Goal: Task Accomplishment & Management: Complete application form

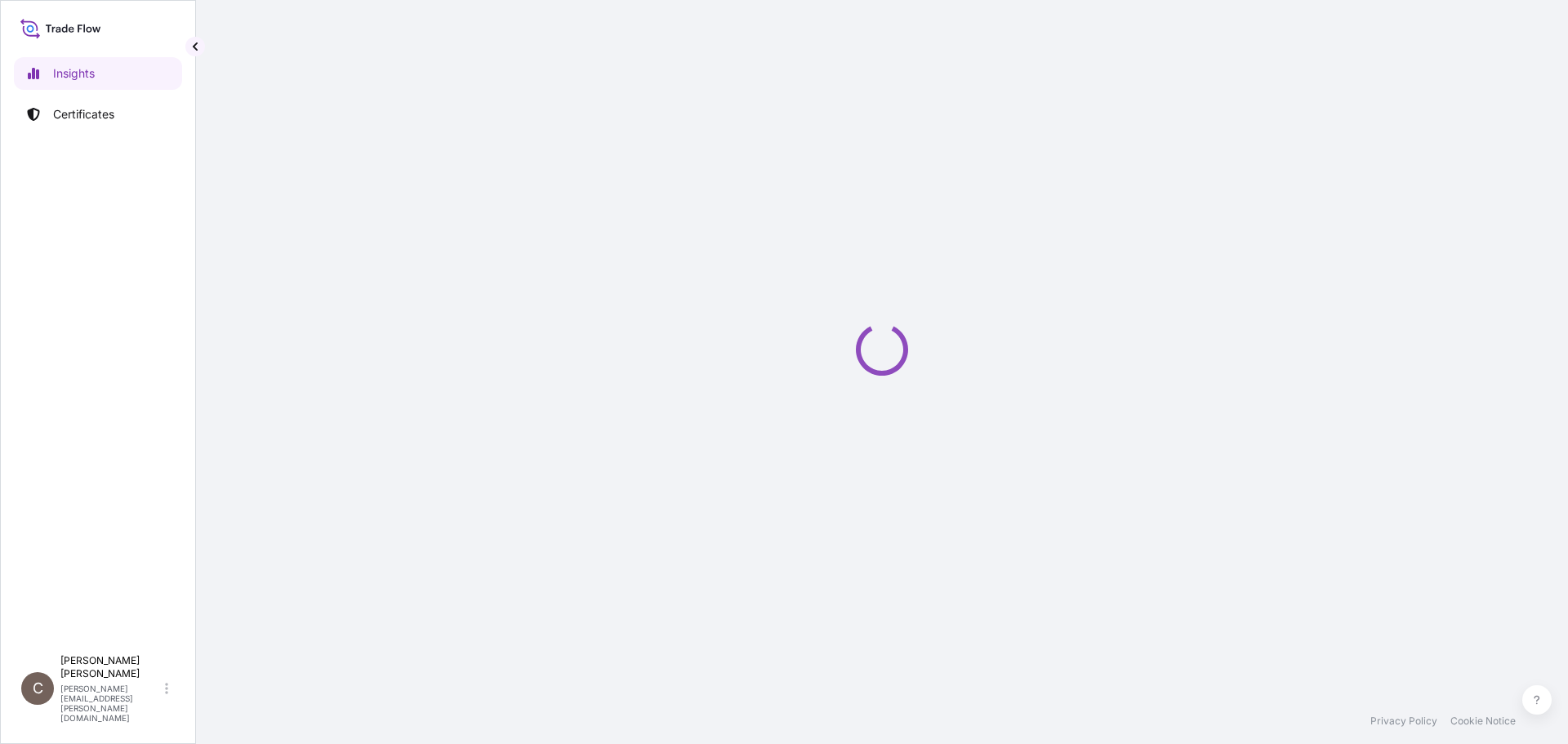
select select "2025"
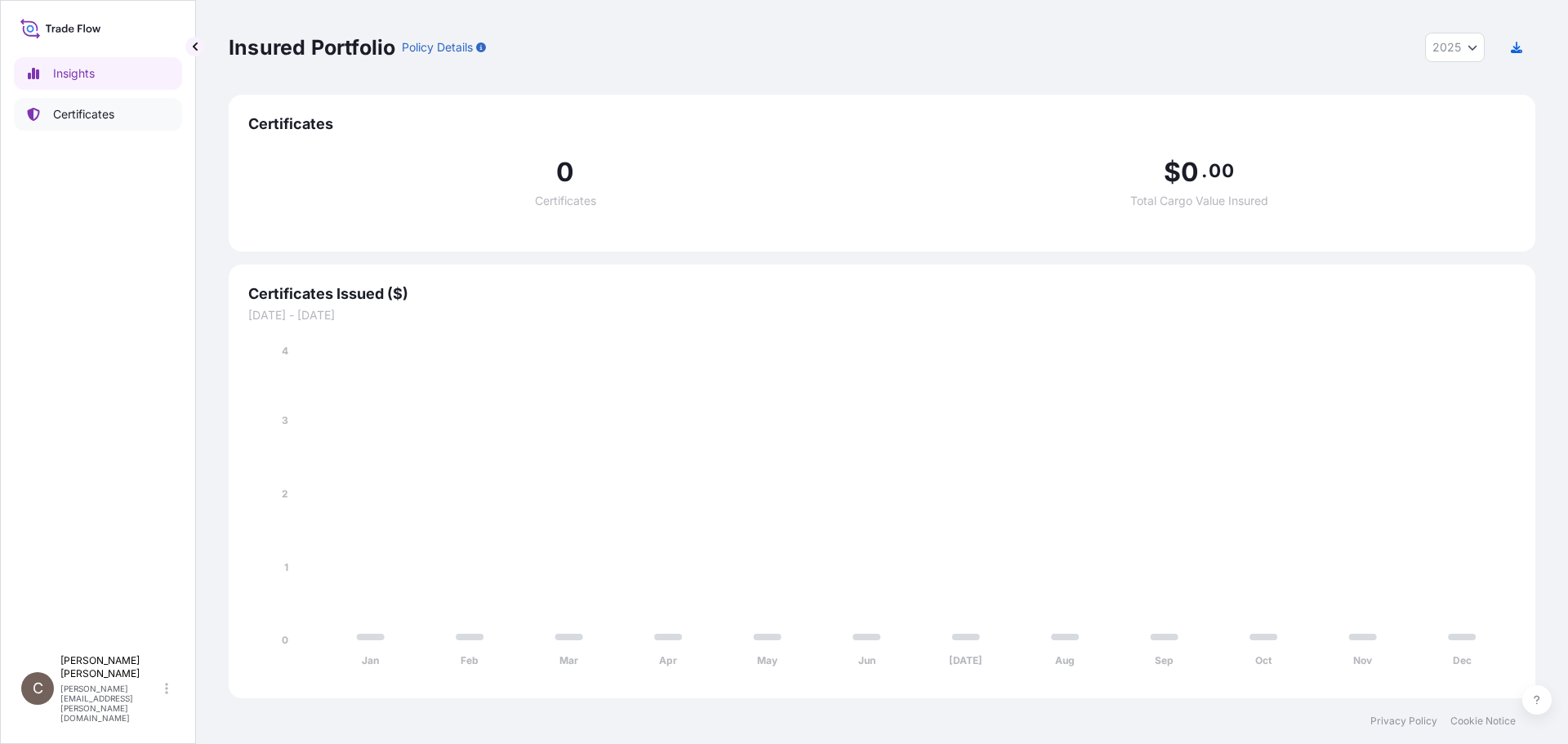
click at [91, 117] on p "Certificates" at bounding box center [84, 114] width 61 height 17
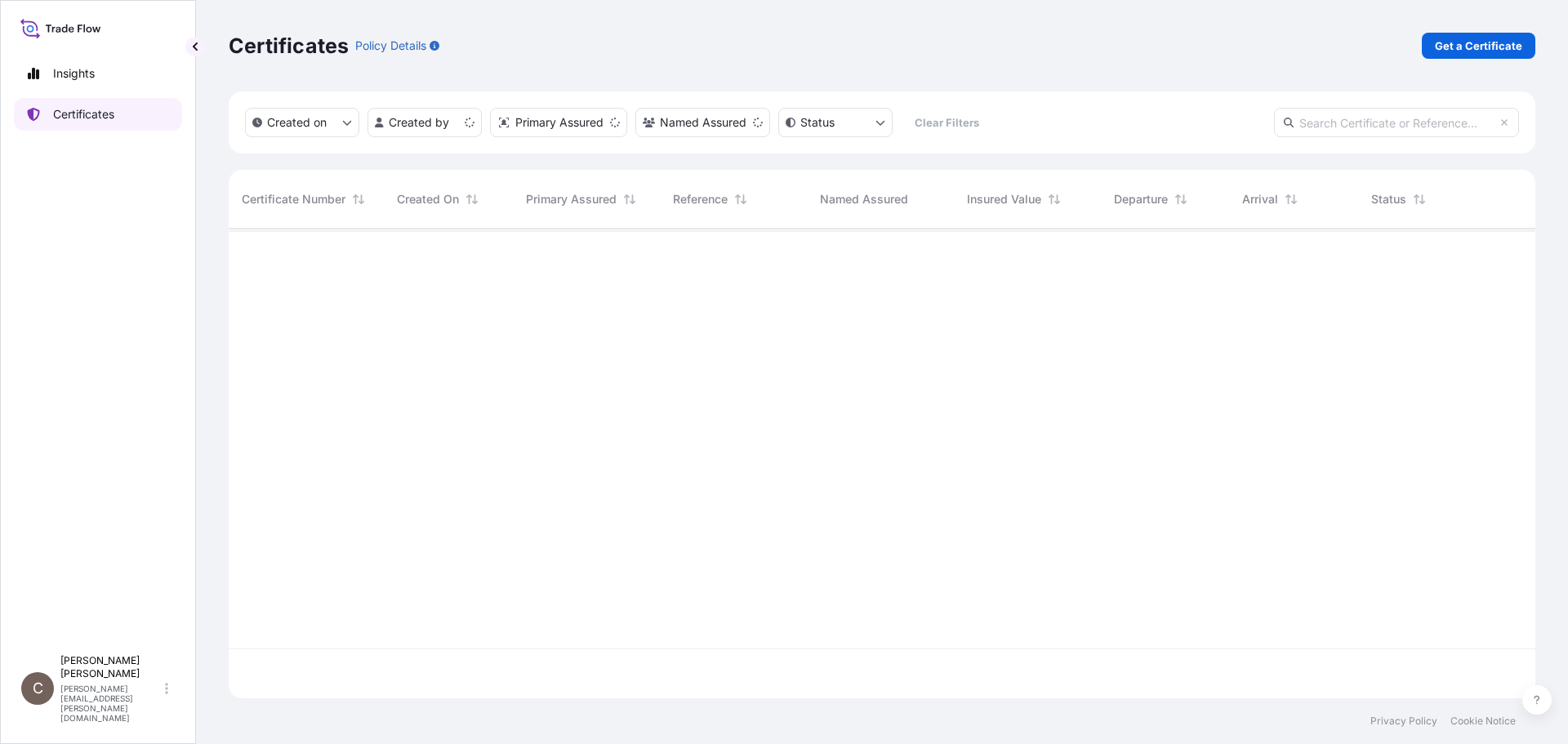
scroll to position [466, 1294]
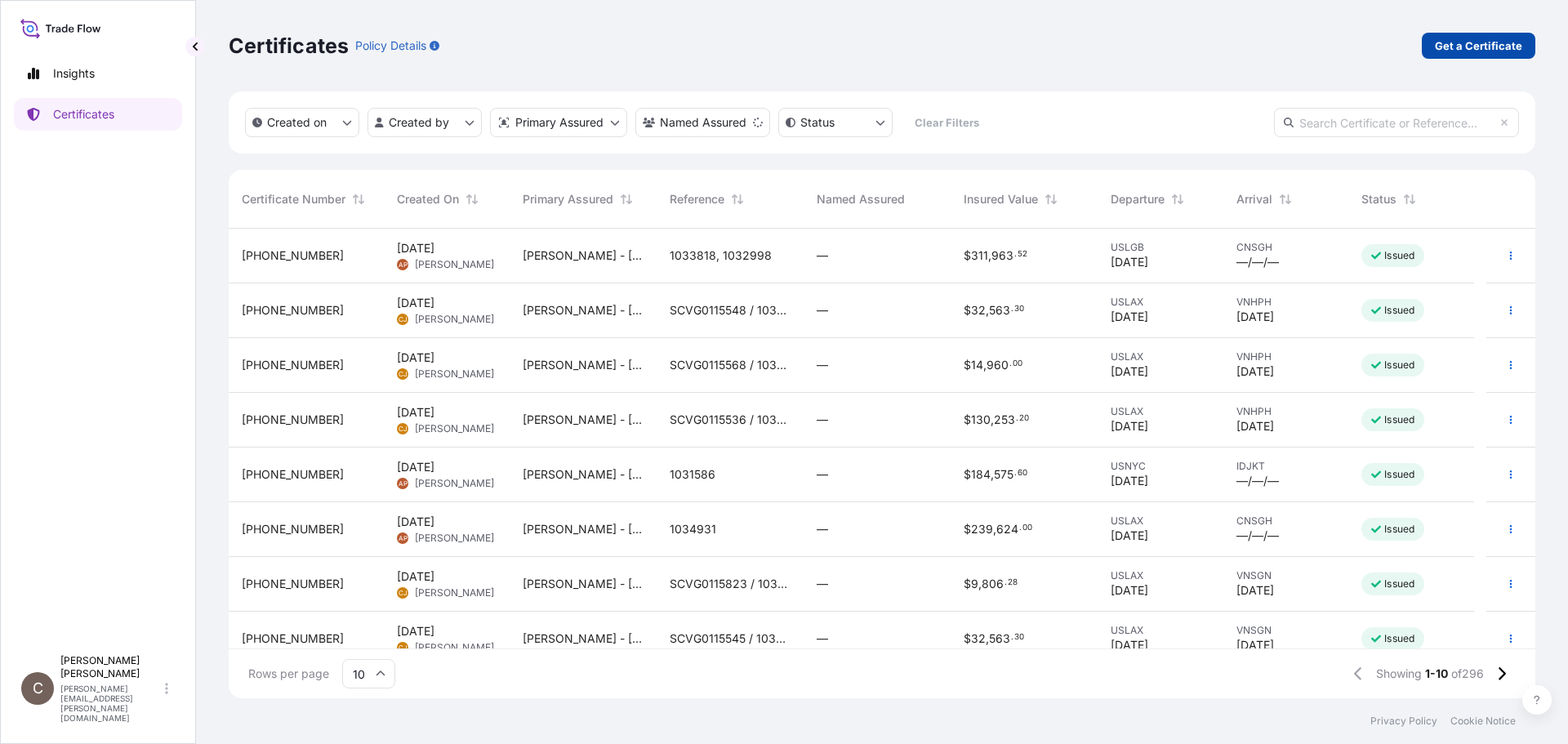
click at [1474, 50] on p "Get a Certificate" at bounding box center [1479, 46] width 88 height 17
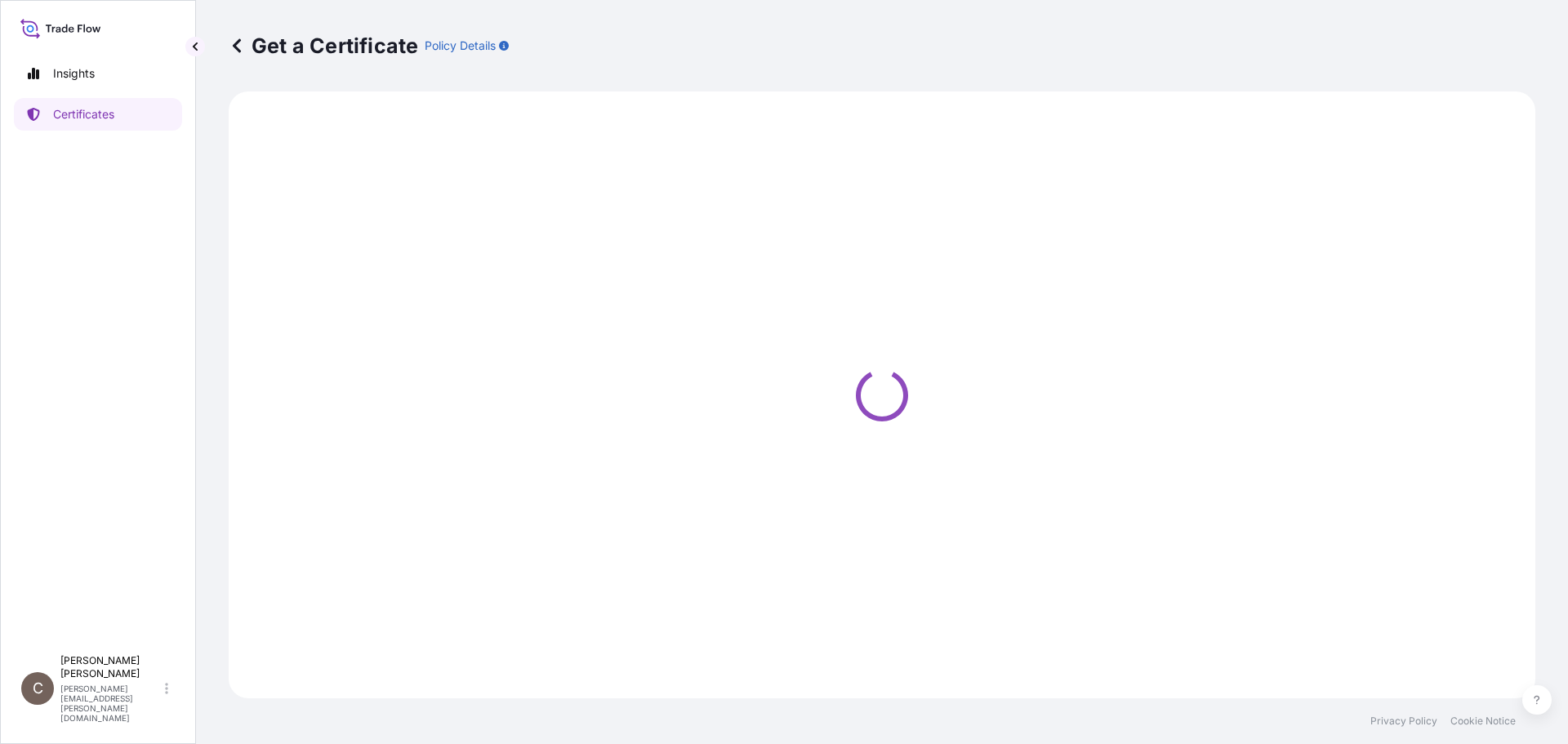
select select "Sea"
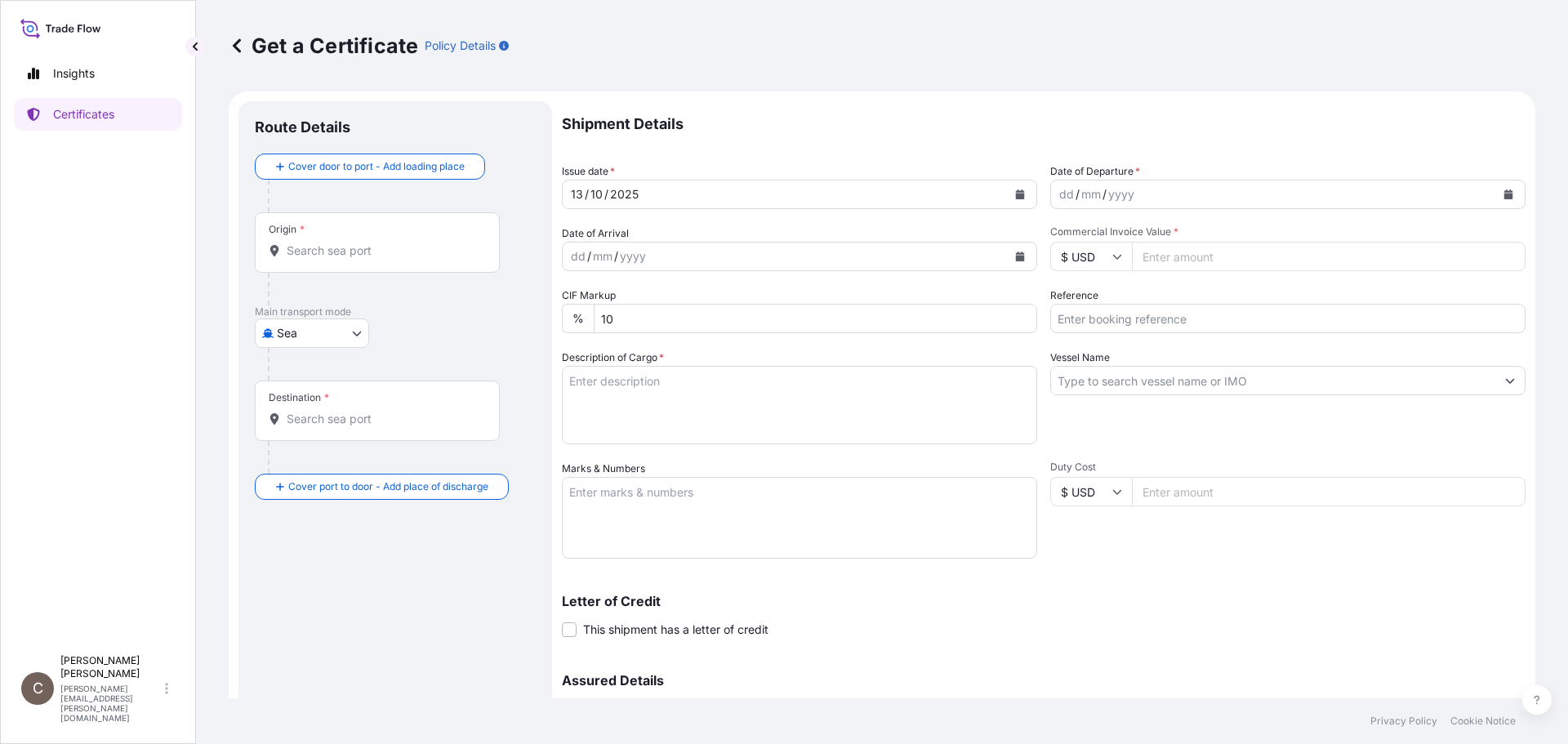
click at [1148, 197] on div "dd / mm / yyyy" at bounding box center [1273, 194] width 444 height 30
click at [1504, 194] on icon "Calendar" at bounding box center [1508, 194] width 9 height 10
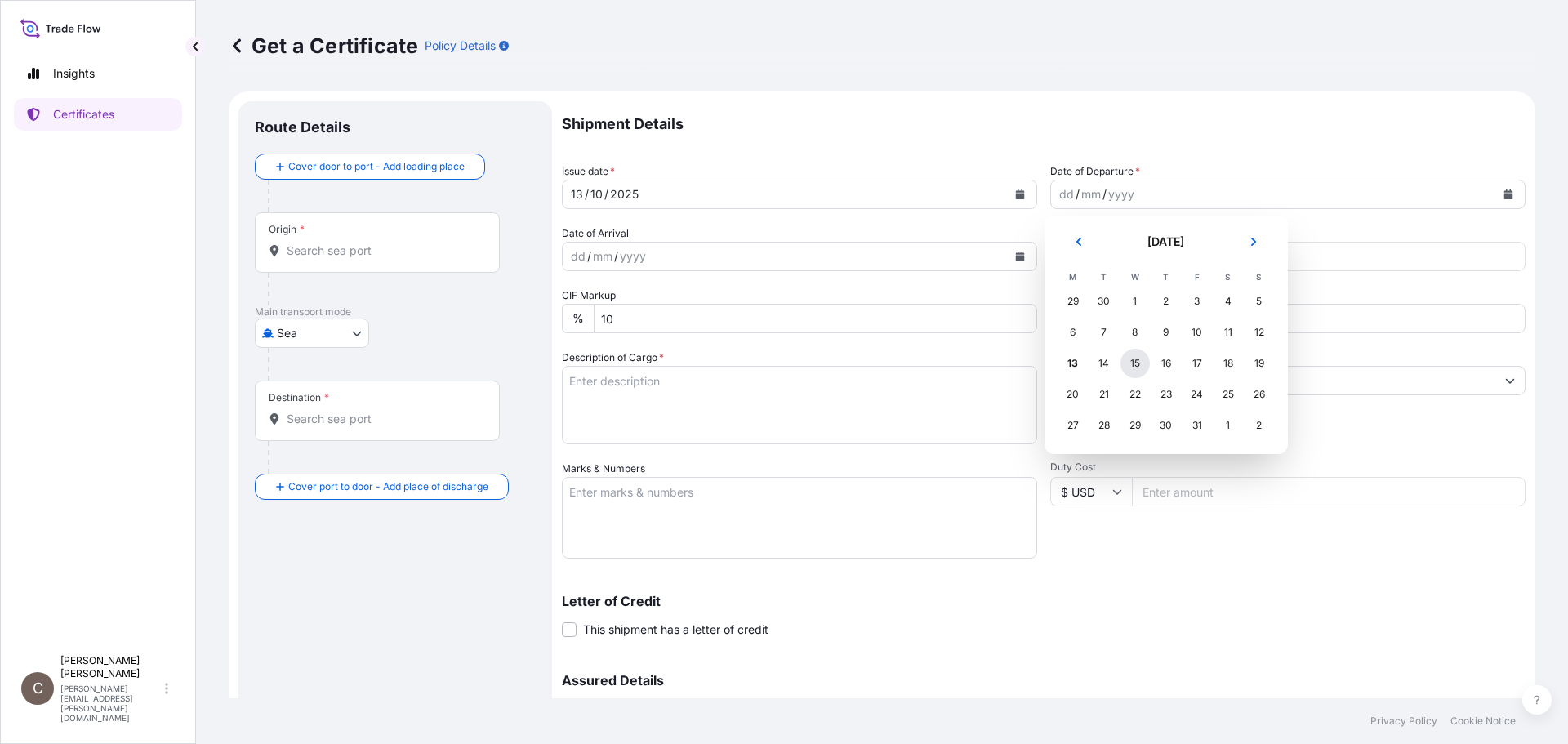
click at [1137, 359] on div "15" at bounding box center [1135, 363] width 30 height 30
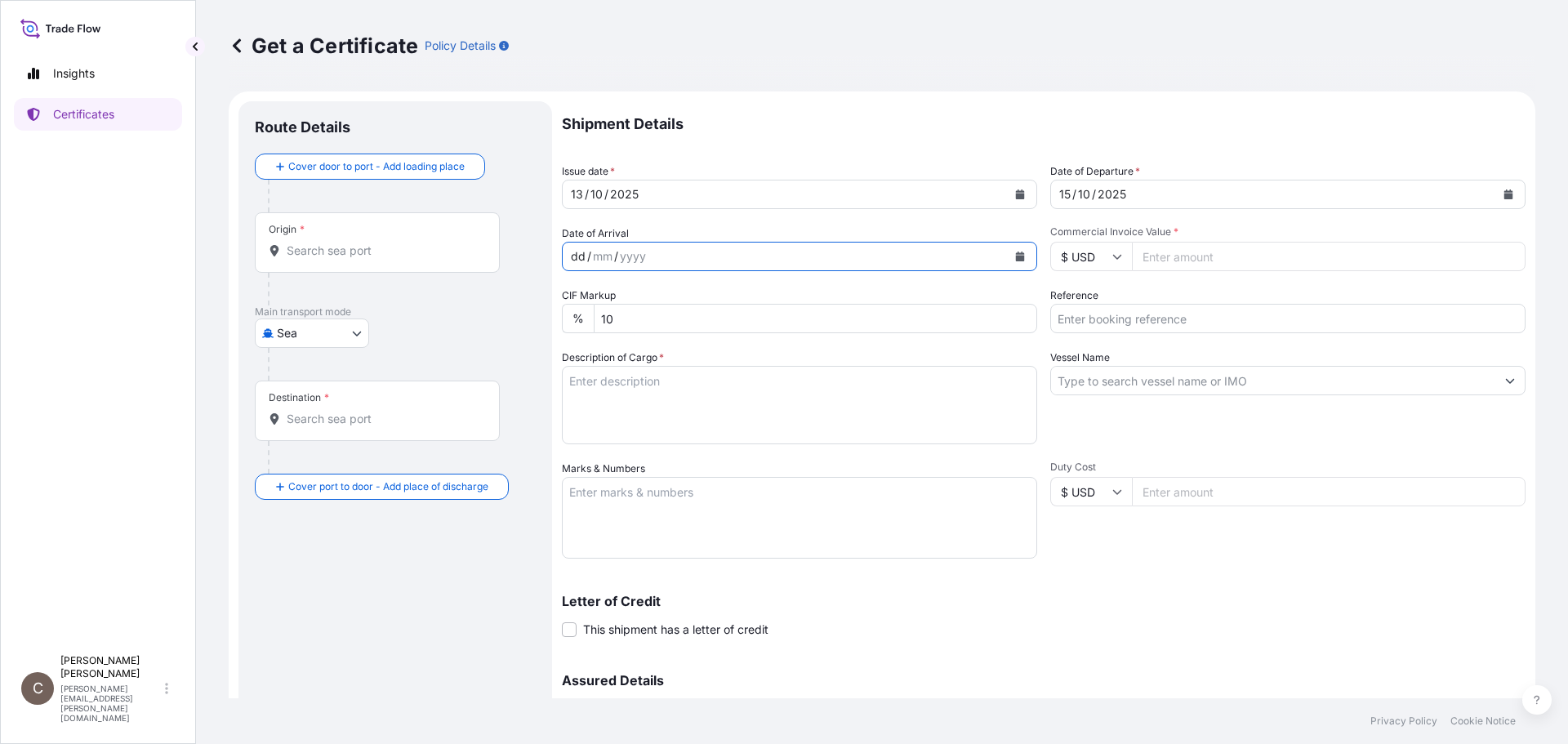
click at [809, 261] on div "dd / mm / yyyy" at bounding box center [784, 257] width 444 height 30
click at [1016, 259] on icon "Calendar" at bounding box center [1020, 257] width 9 height 10
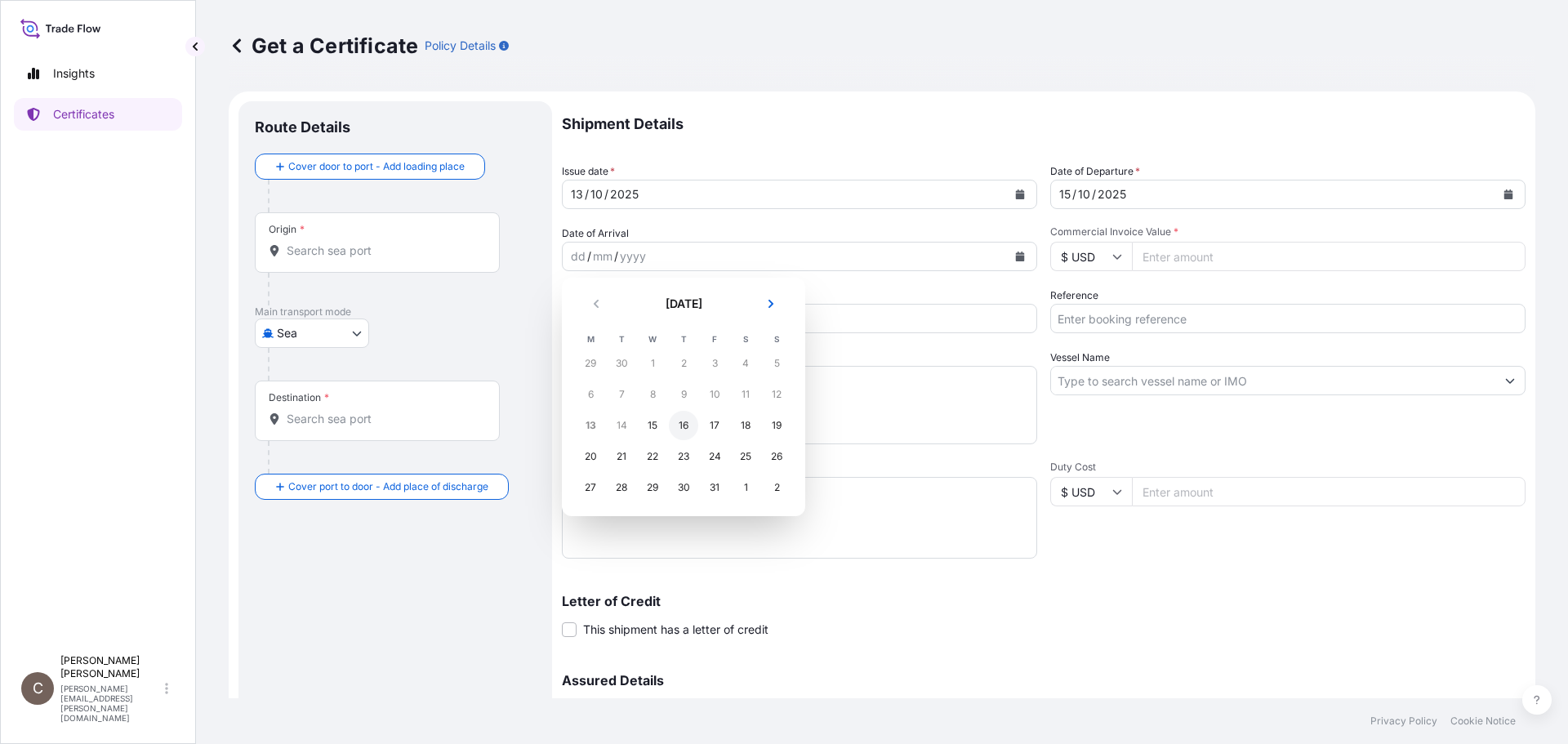
click at [682, 424] on div "16" at bounding box center [683, 425] width 30 height 30
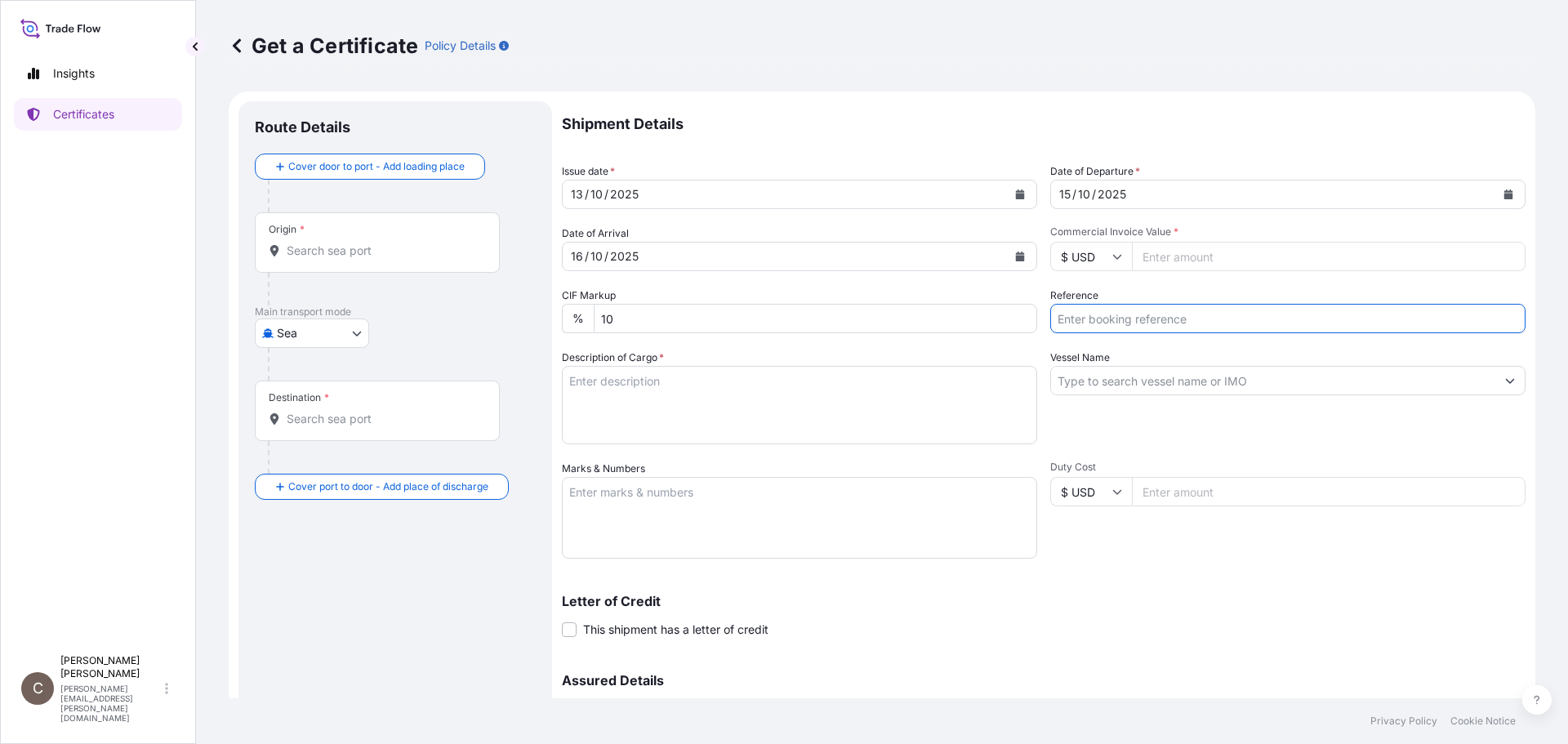
click at [1097, 323] on input "Reference" at bounding box center [1287, 319] width 475 height 30
type input "CVG0116598"
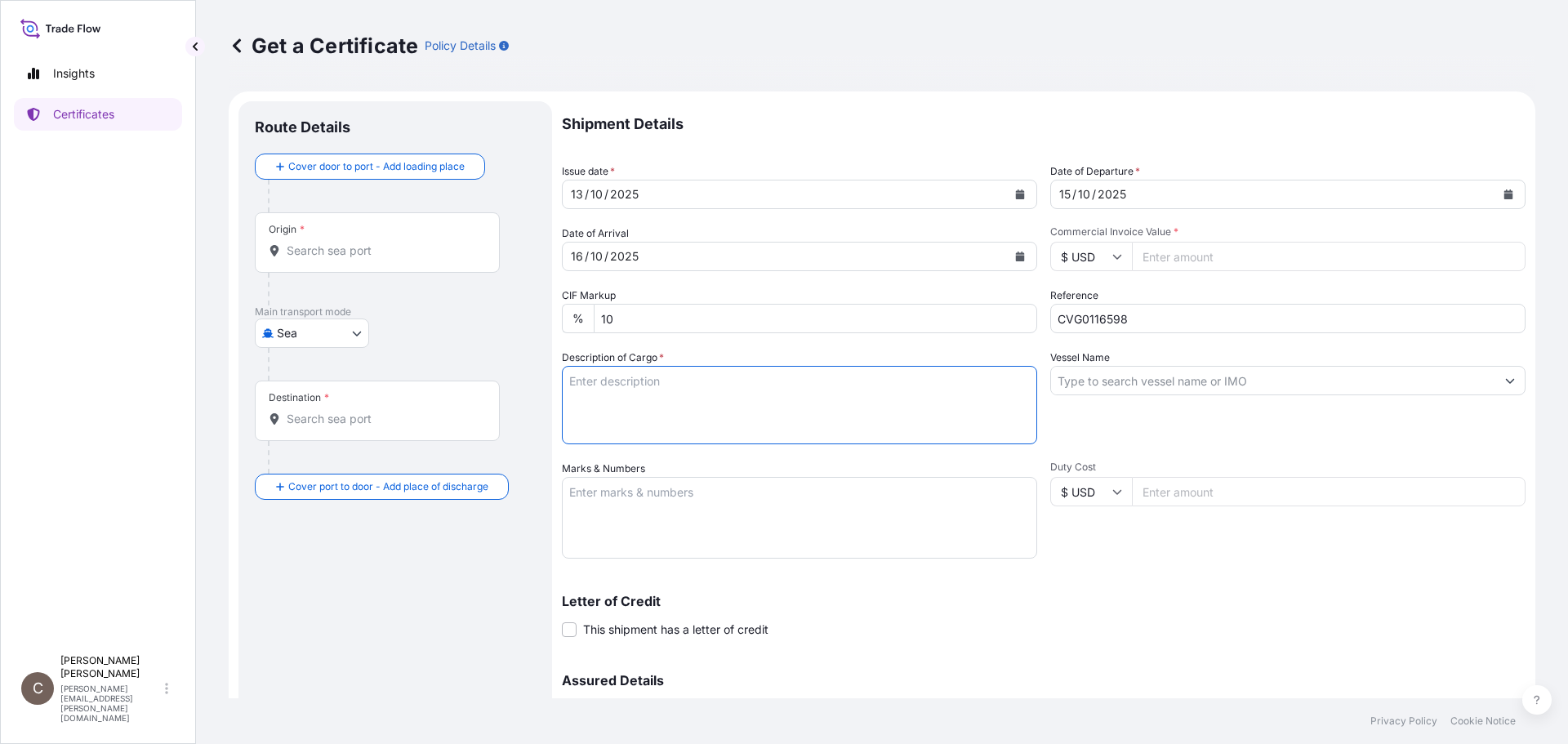
click at [651, 397] on textarea "Description of Cargo *" at bounding box center [799, 405] width 475 height 79
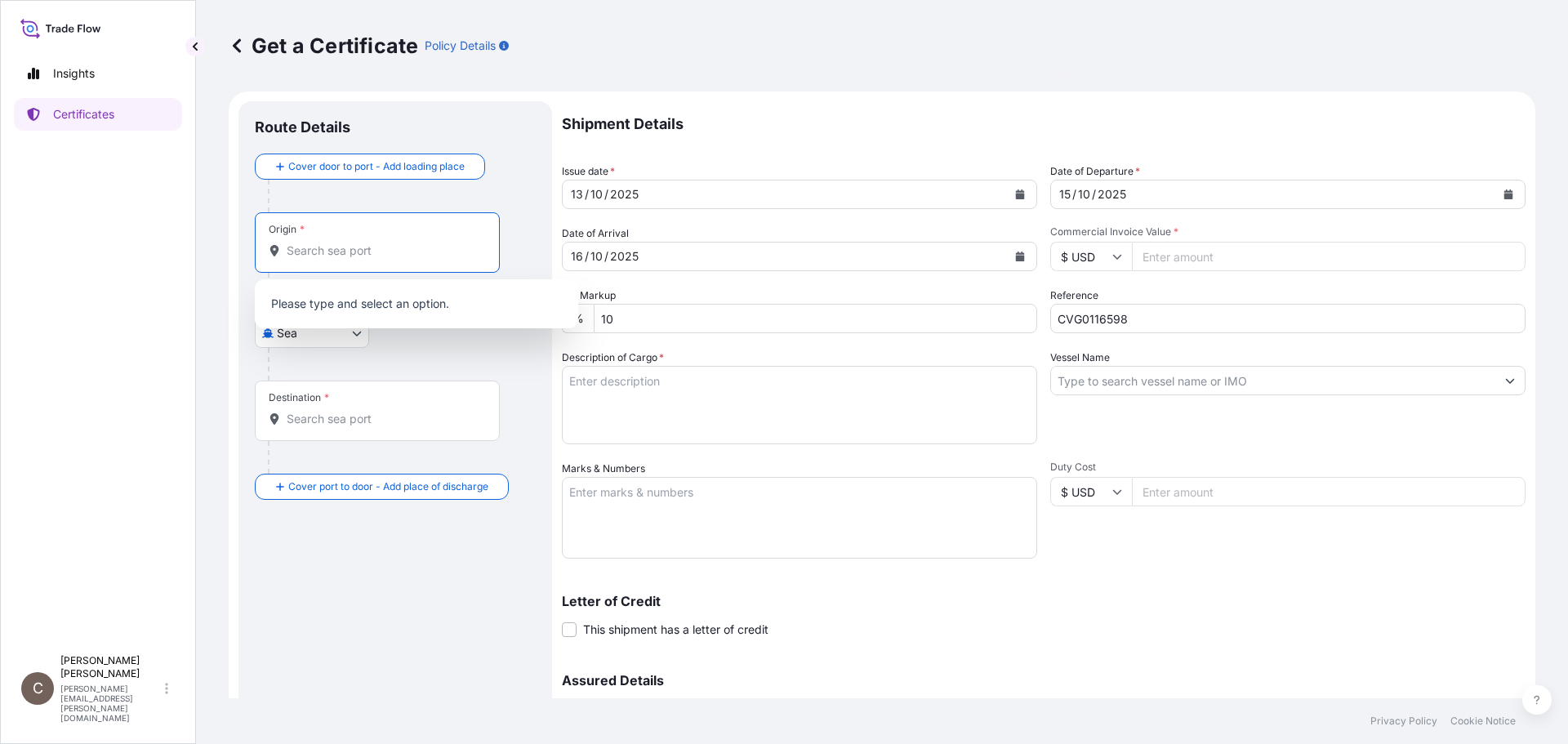
click at [328, 245] on input "Origin *" at bounding box center [382, 251] width 193 height 17
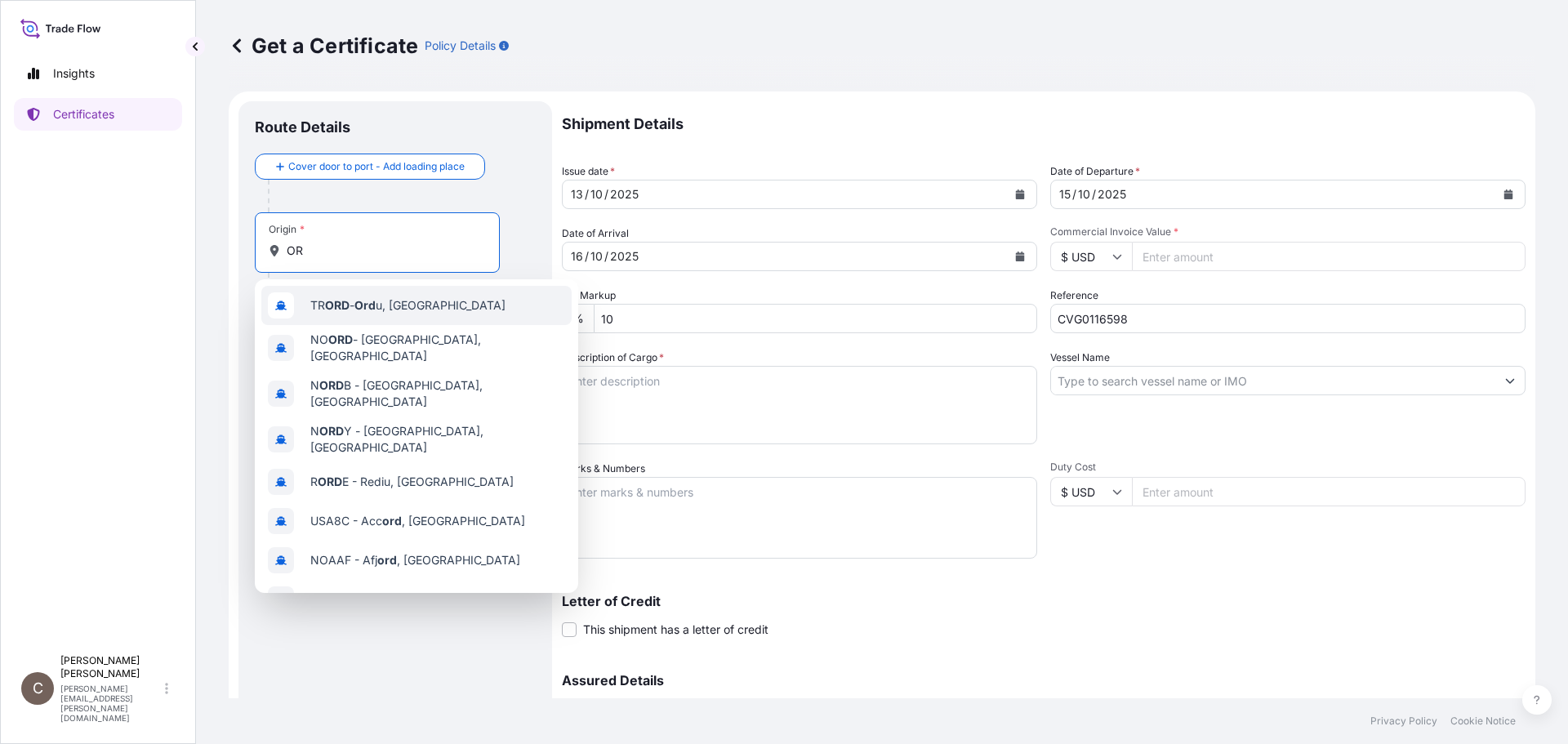
type input "O"
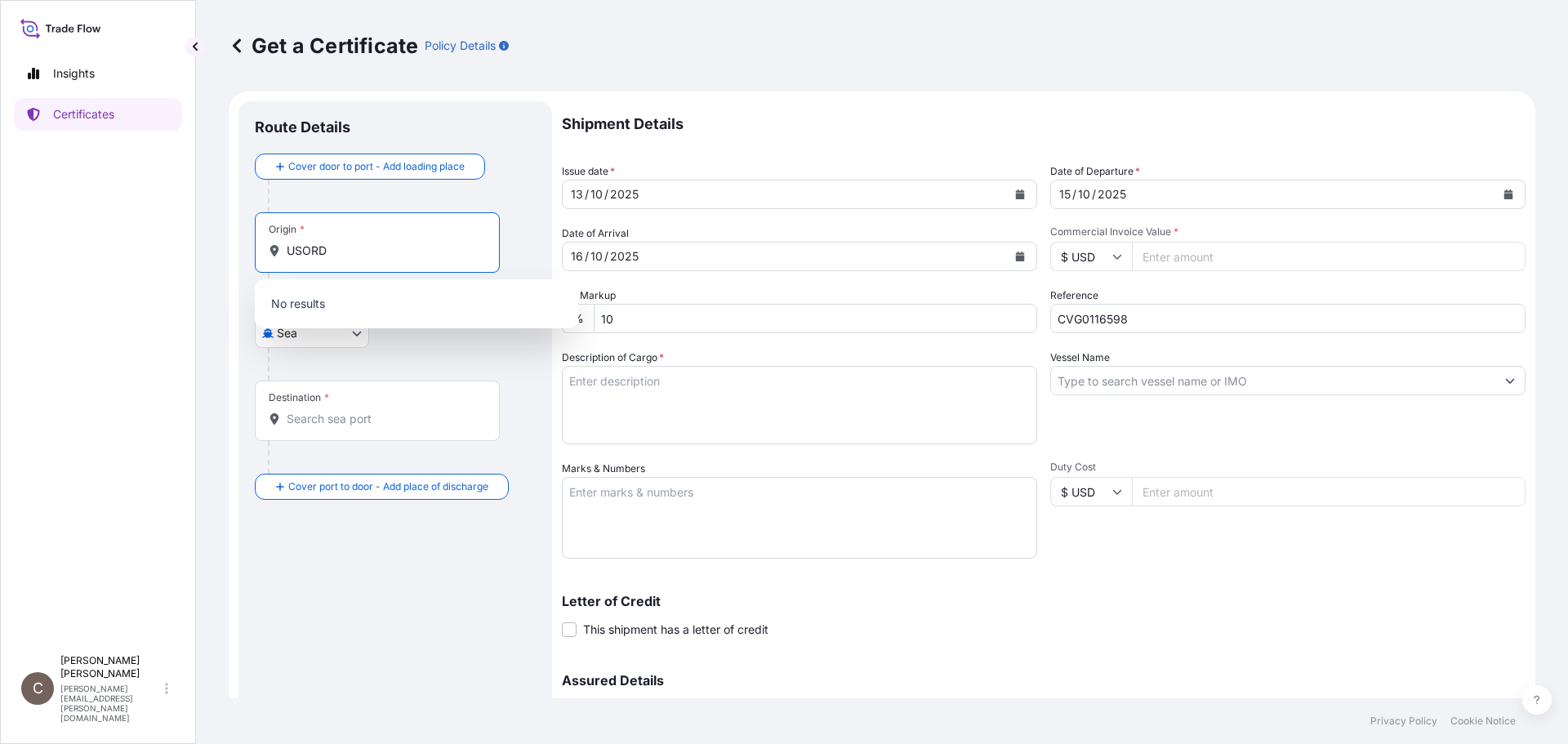
click at [345, 253] on input "USORD" at bounding box center [382, 251] width 193 height 17
type input "U"
click at [281, 338] on body "Insights Certificates C [PERSON_NAME] [PERSON_NAME][EMAIL_ADDRESS][PERSON_NAME]…" at bounding box center [784, 372] width 1568 height 744
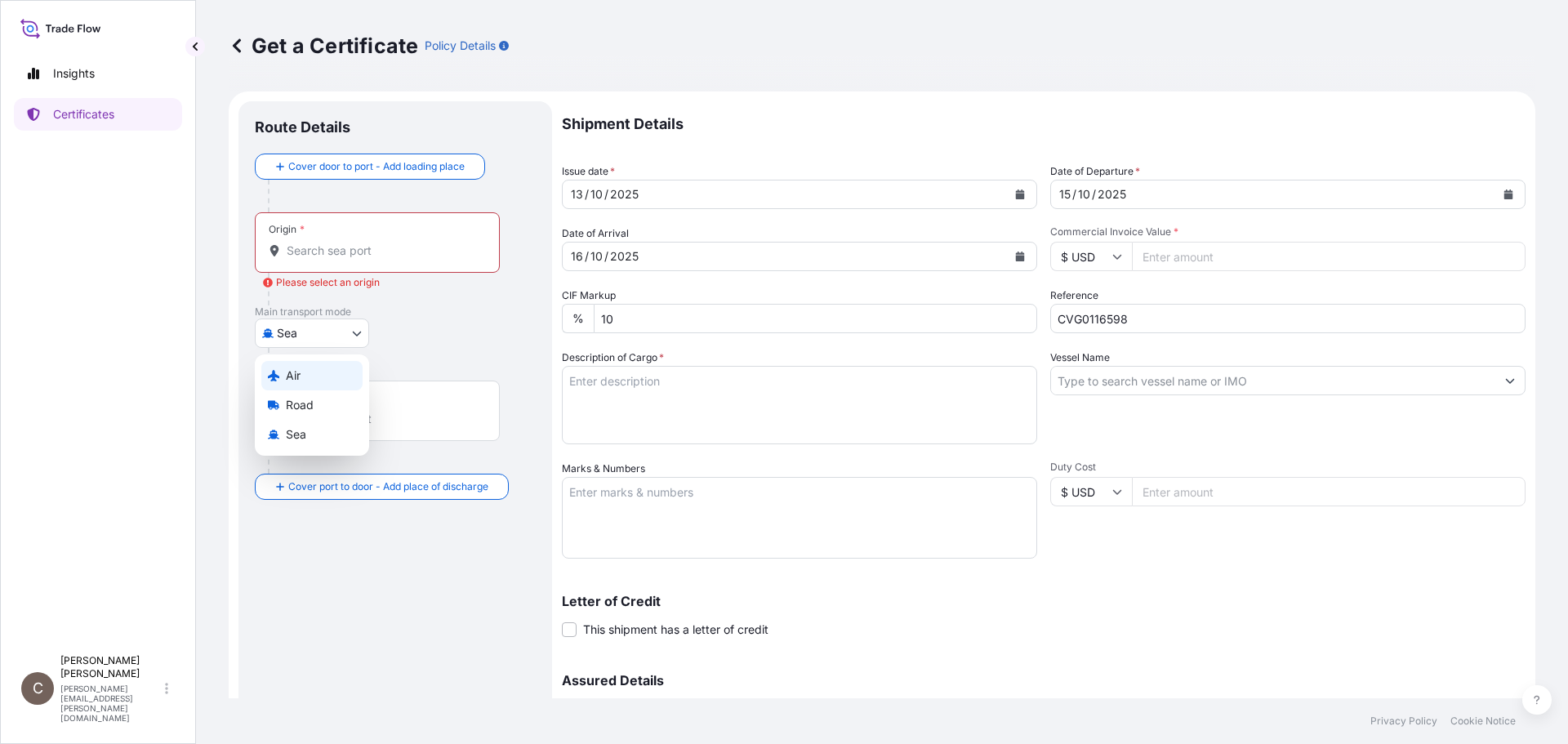
click at [284, 382] on div "Air" at bounding box center [312, 376] width 101 height 30
select select "Air"
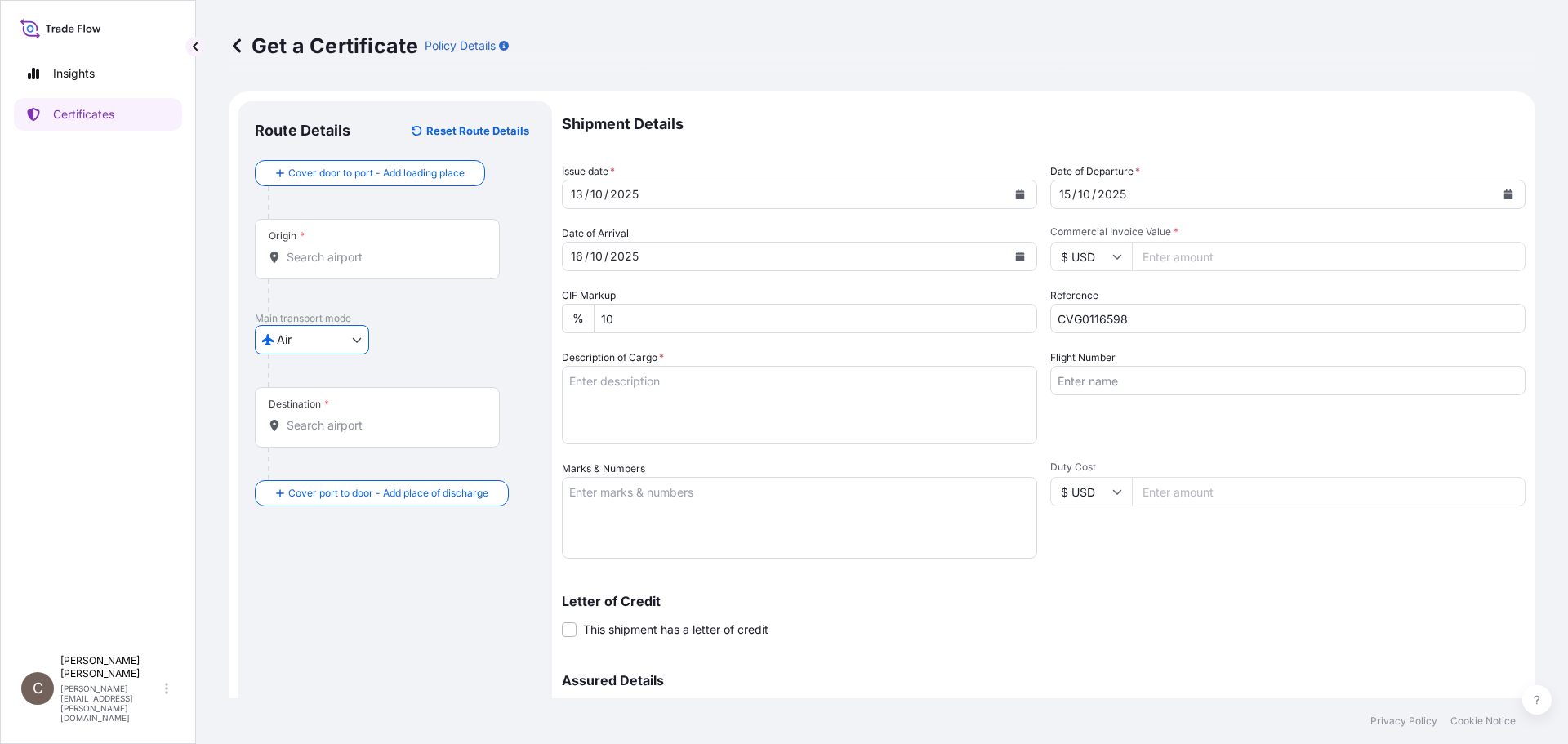
click at [316, 258] on input "Origin *" at bounding box center [382, 257] width 193 height 17
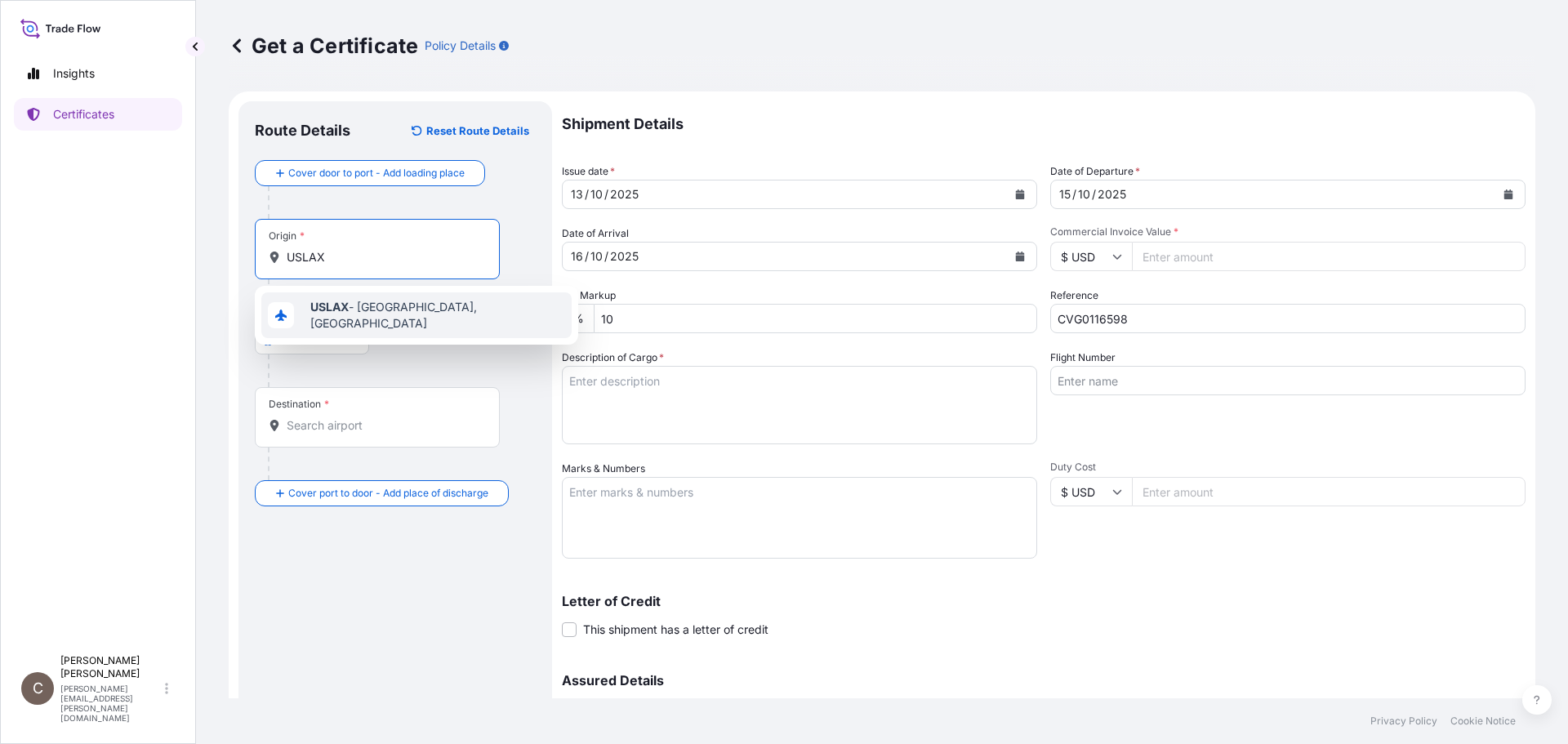
click at [316, 313] on b "USLAX" at bounding box center [329, 306] width 38 height 14
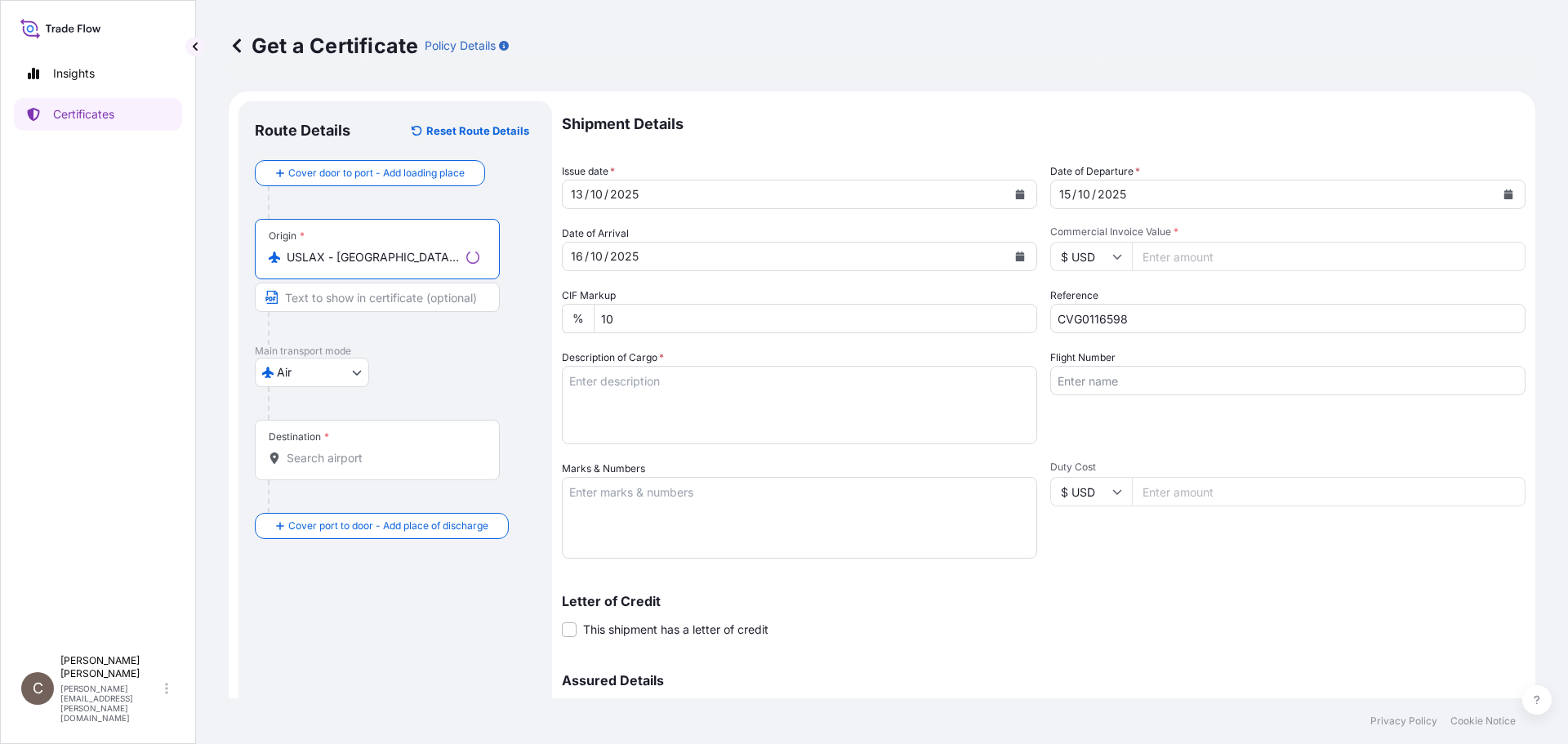
type input "USLAX - [GEOGRAPHIC_DATA], [GEOGRAPHIC_DATA]"
click at [316, 448] on div "Destination *" at bounding box center [377, 449] width 245 height 60
click at [316, 450] on input "Destination *" at bounding box center [382, 458] width 193 height 17
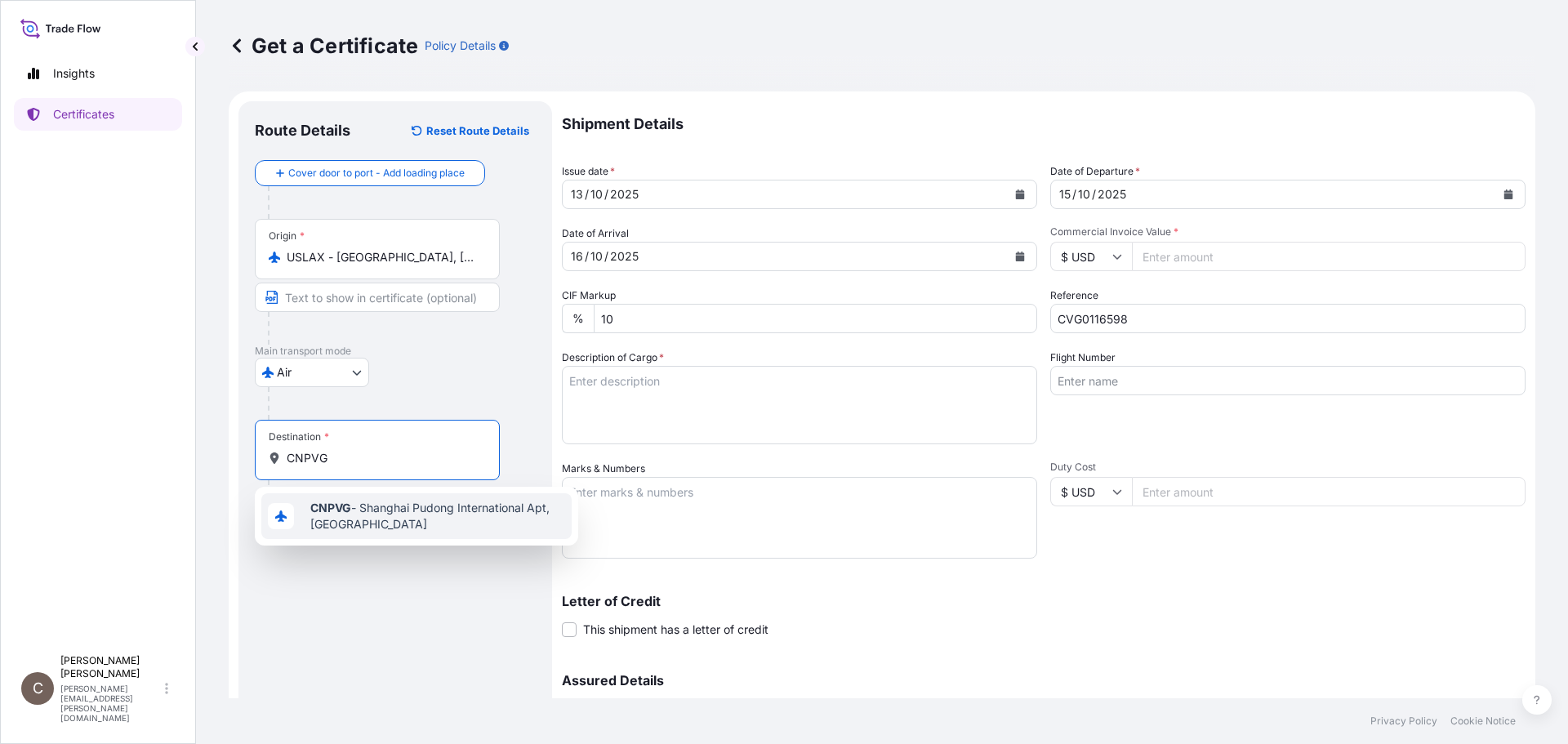
click at [338, 502] on b "CNPVG" at bounding box center [330, 507] width 41 height 14
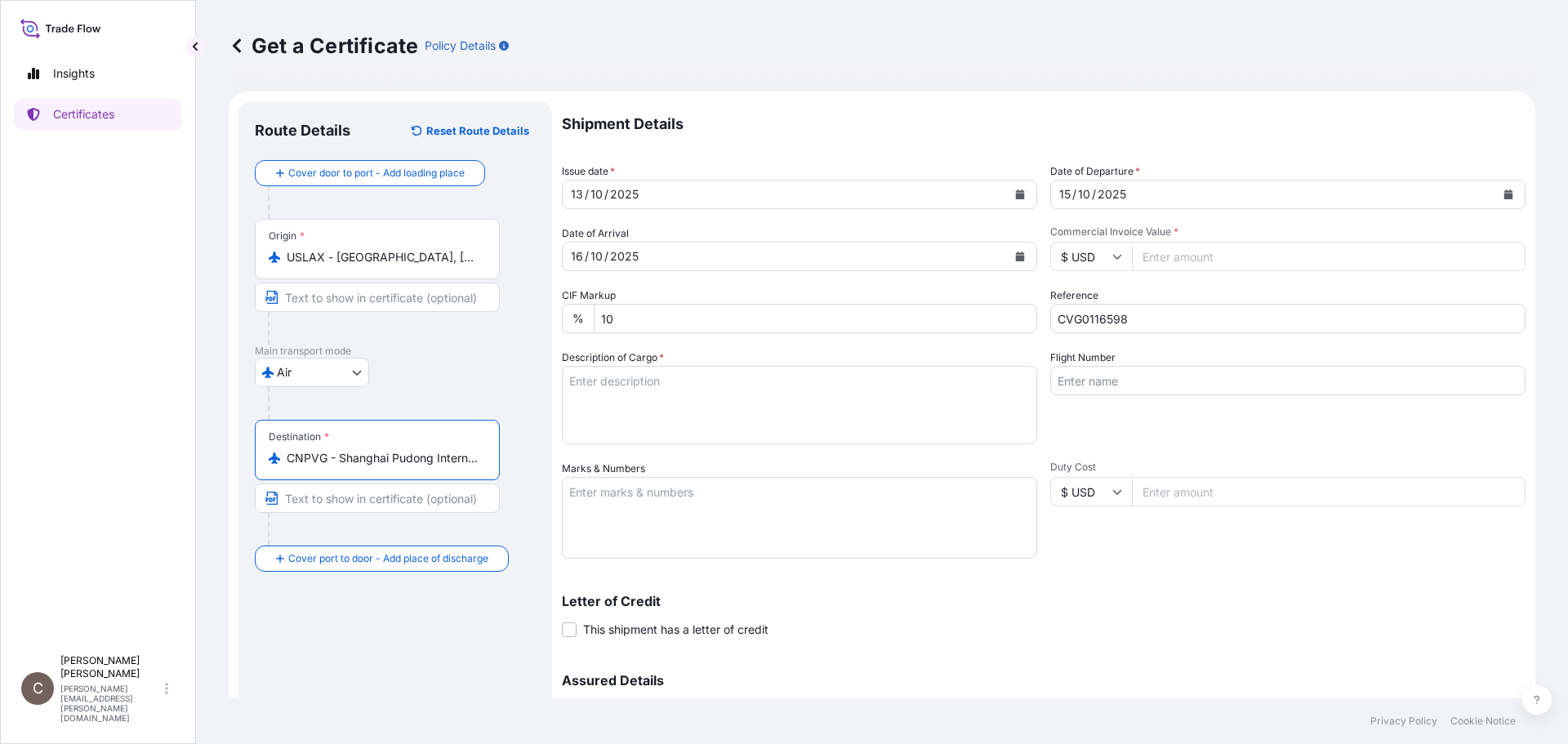
type input "CNPVG - Shanghai Pudong International Apt, [GEOGRAPHIC_DATA]"
click at [607, 373] on textarea "Description of Cargo *" at bounding box center [799, 405] width 475 height 79
type textarea "KELCOGEL"
click at [585, 502] on textarea "Marks & Numbers" at bounding box center [799, 517] width 475 height 82
click at [667, 511] on textarea "Marks & Numbers" at bounding box center [799, 517] width 475 height 82
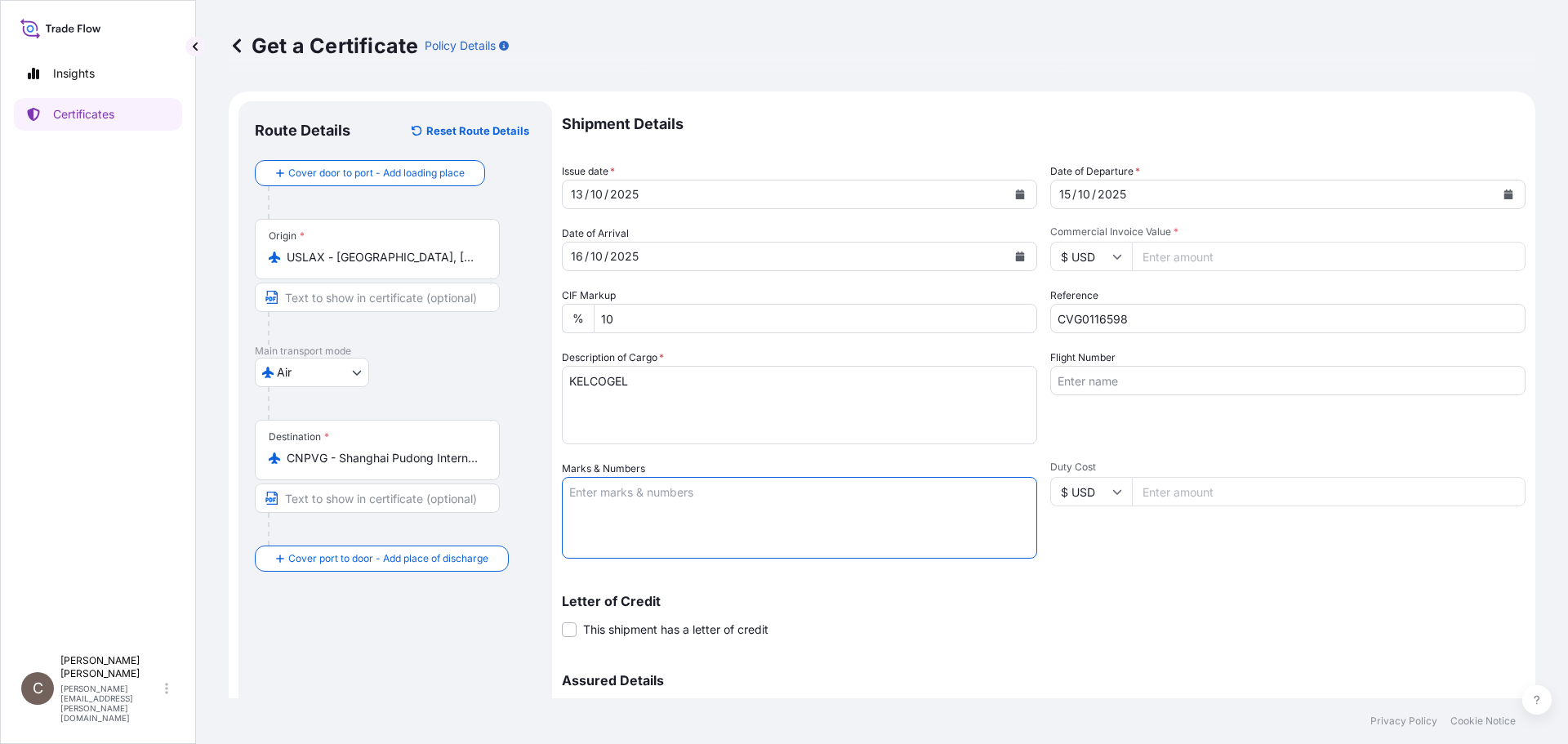
paste textarea "Azelis Shanghai [DOMAIN_NAME]. P/O No.: PO238010962"
click at [719, 510] on textarea "Azelis Shanghai [DOMAIN_NAME]. P/O No.: PO238010962" at bounding box center [799, 517] width 475 height 82
paste textarea "[GEOGRAPHIC_DATA] [GEOGRAPHIC_DATA], [GEOGRAPHIC_DATA]"
type textarea "Azelis Shanghai [DOMAIN_NAME]. P/O No.: PO238010962 [GEOGRAPHIC_DATA], [GEOGRAP…"
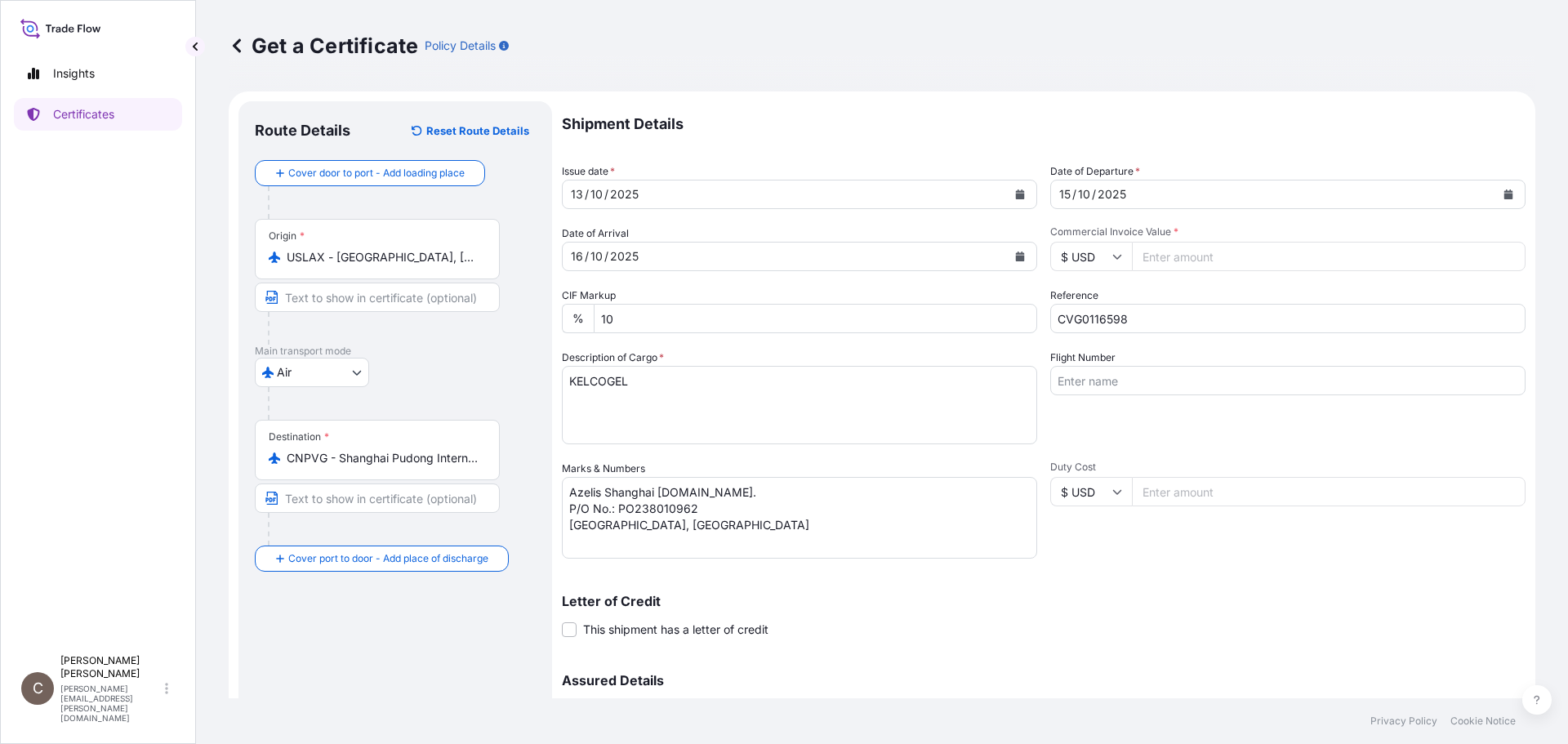
click at [1194, 495] on input "Duty Cost" at bounding box center [1329, 492] width 394 height 30
click at [1158, 493] on input "Duty Cost" at bounding box center [1329, 492] width 394 height 30
type input "24092"
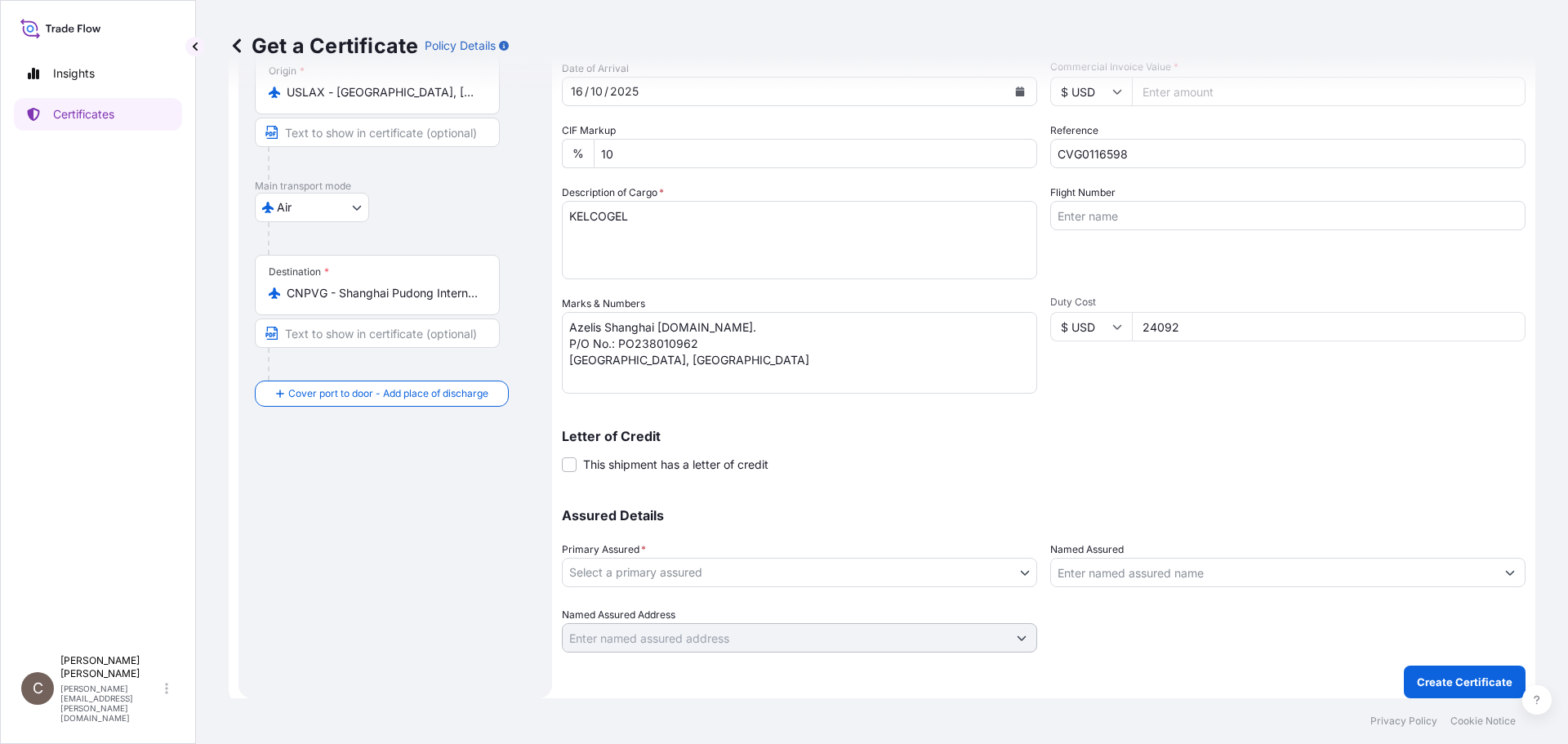
scroll to position [175, 0]
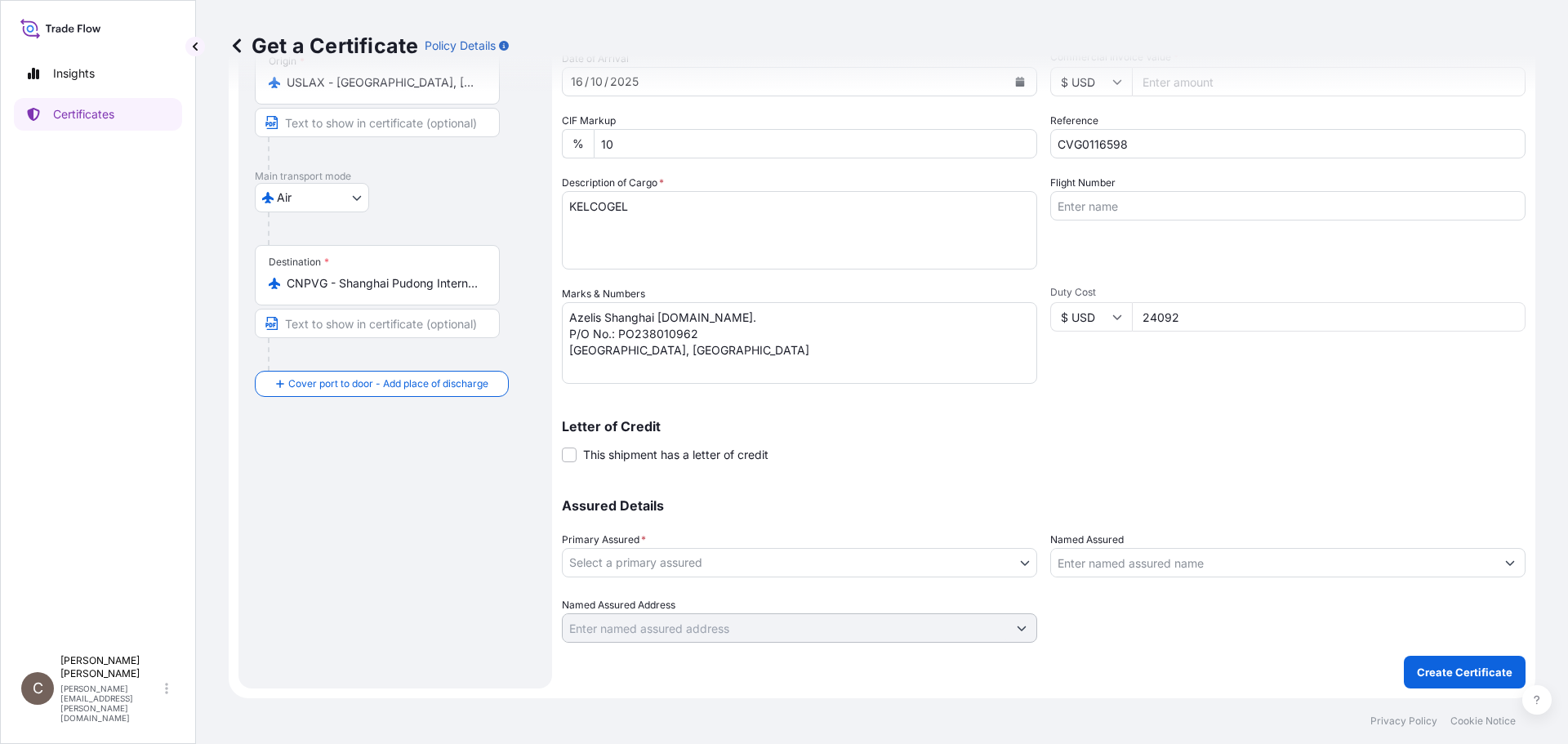
click at [721, 569] on body "Insights Certificates C [PERSON_NAME] [PERSON_NAME][EMAIL_ADDRESS][PERSON_NAME]…" at bounding box center [784, 372] width 1568 height 744
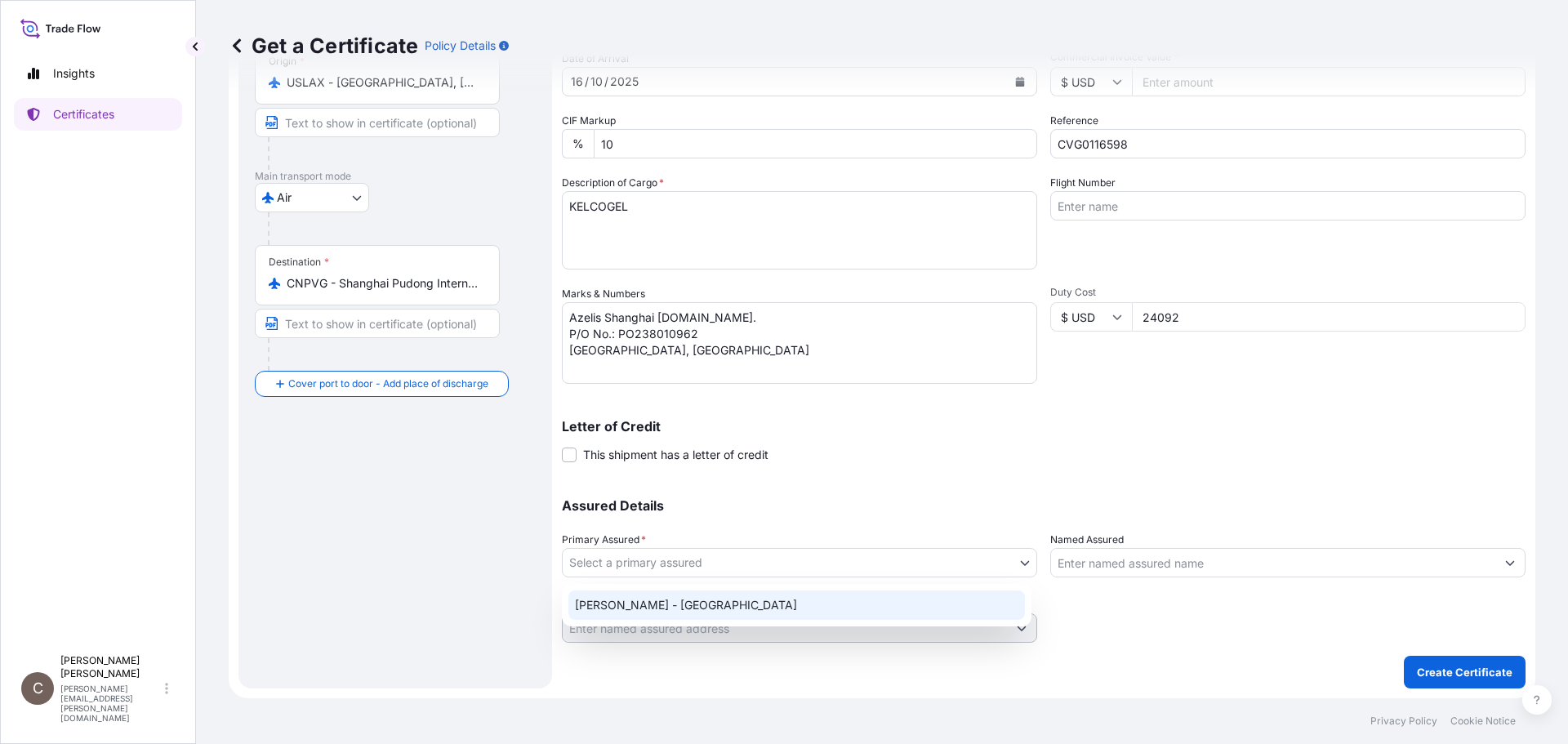
click at [693, 604] on div "[PERSON_NAME] - [GEOGRAPHIC_DATA]" at bounding box center [797, 605] width 457 height 30
select select "31650"
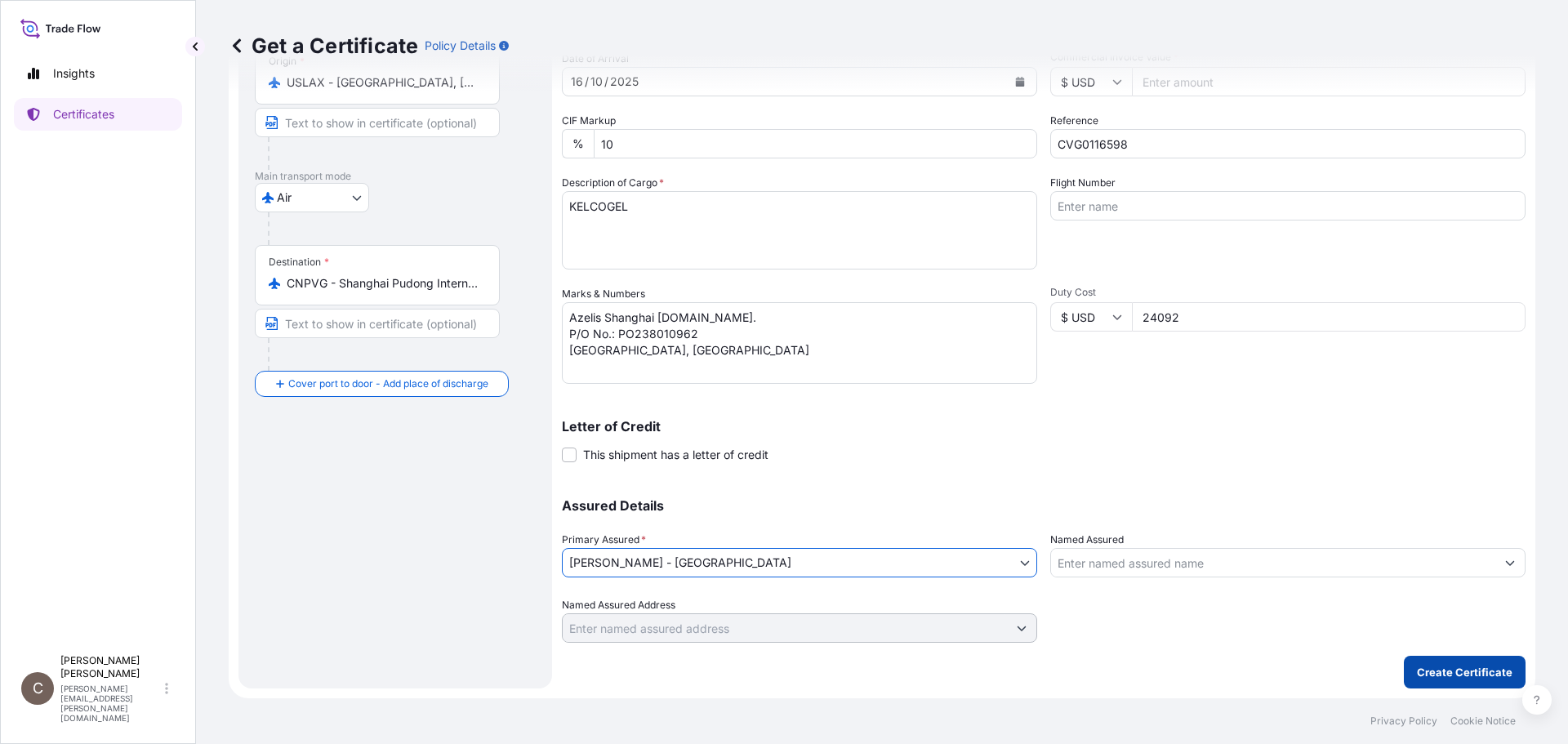
click at [1455, 665] on p "Create Certificate" at bounding box center [1464, 672] width 95 height 17
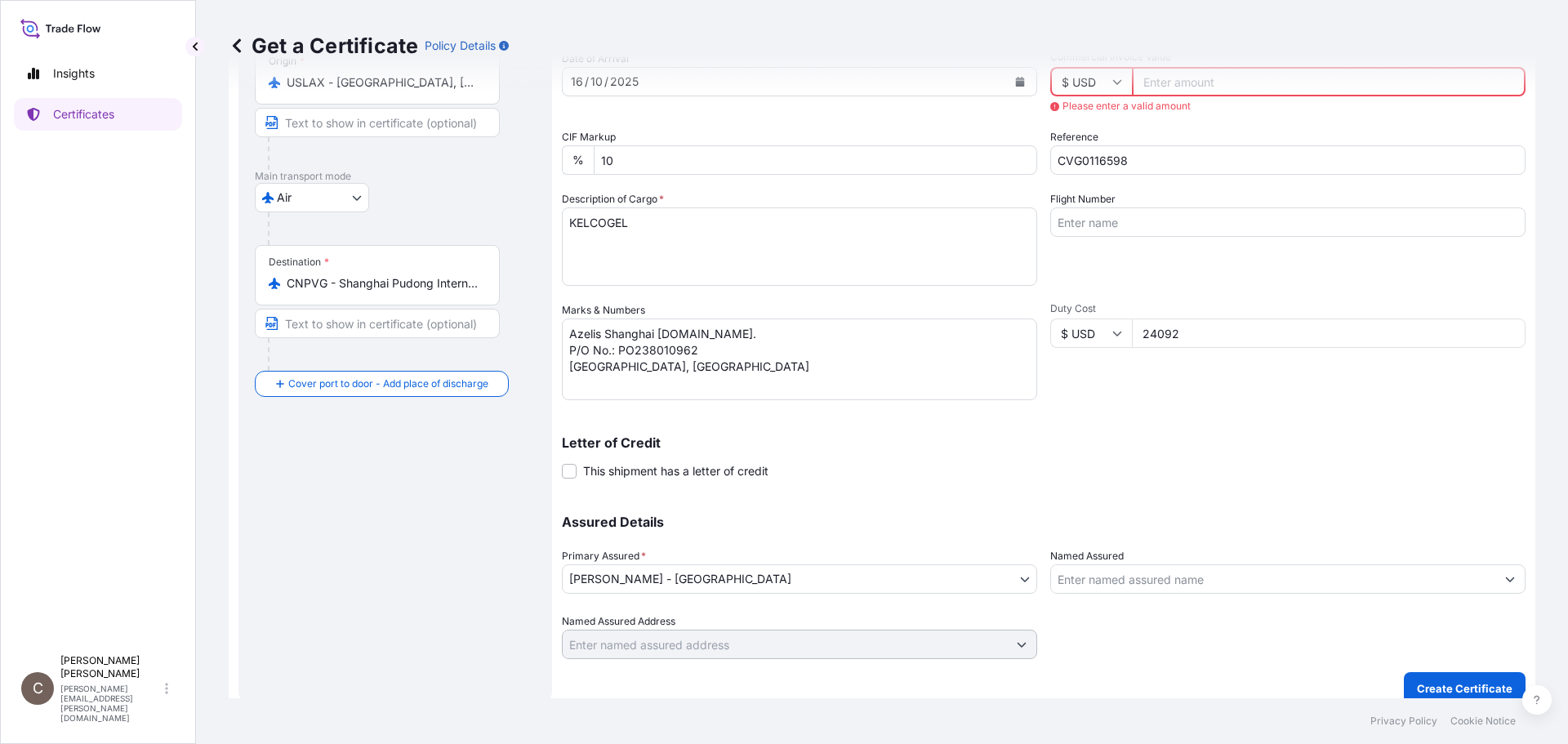
click at [1186, 79] on div "Get a Certificate Policy Details" at bounding box center [881, 46] width 1307 height 92
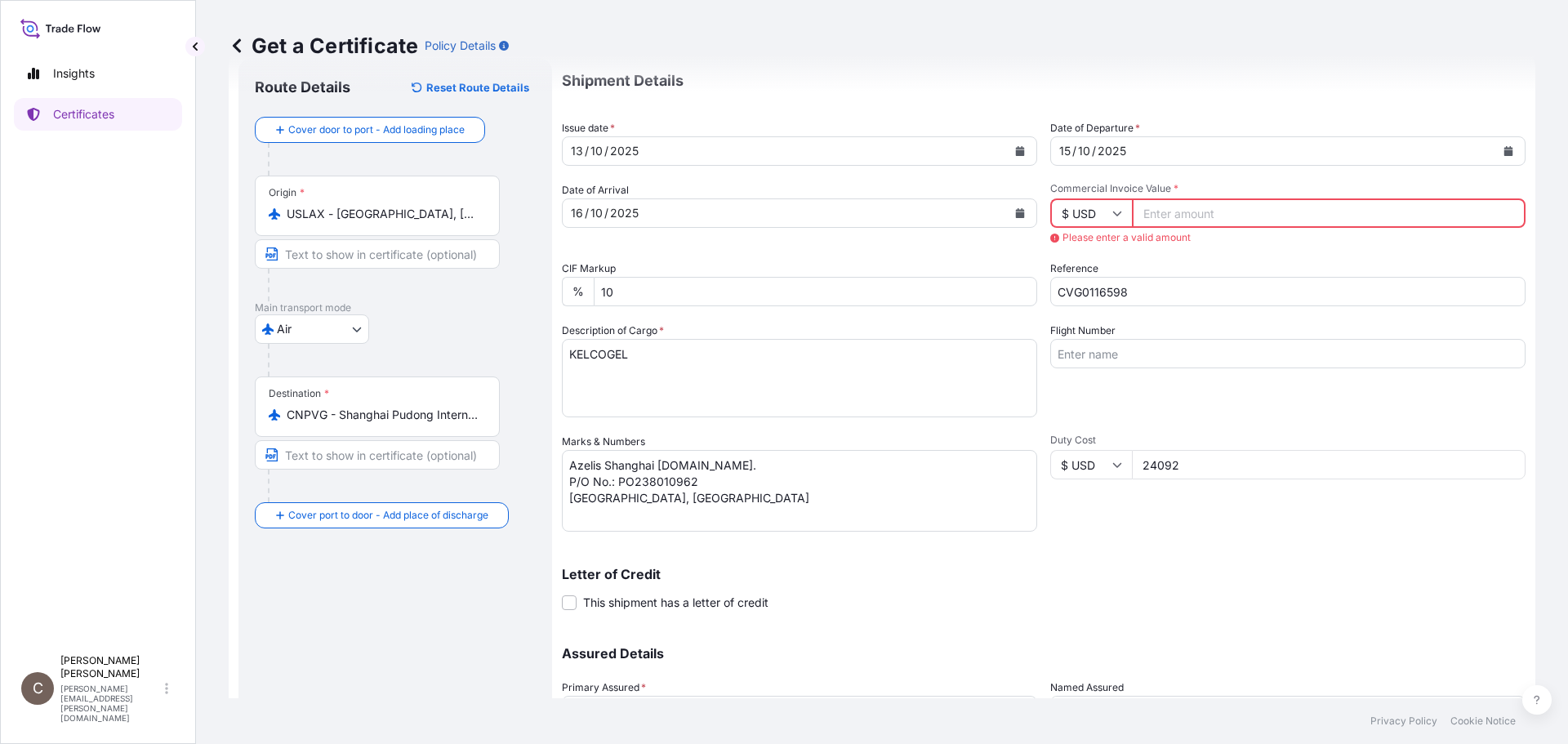
scroll to position [12, 0]
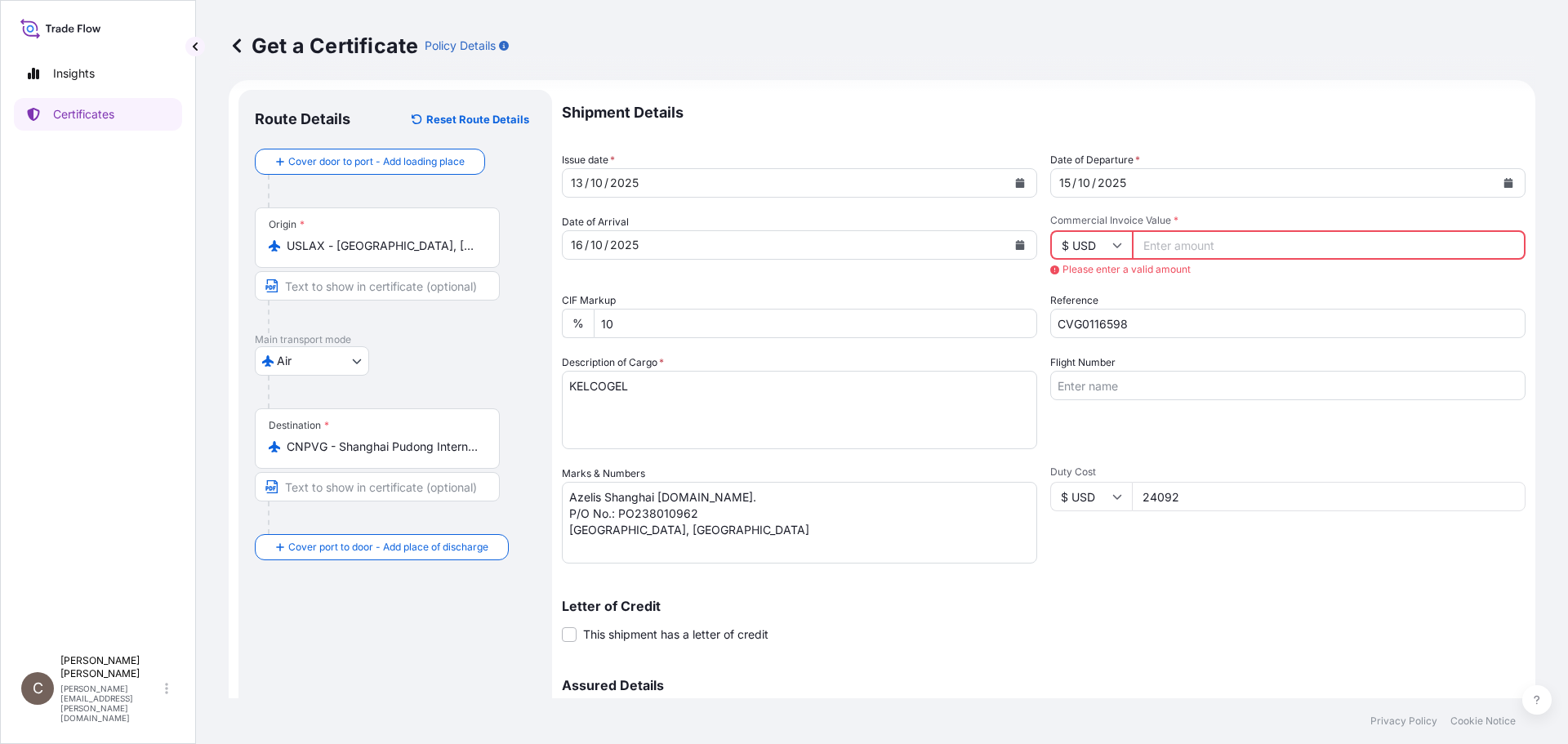
click at [1152, 247] on input "Commercial Invoice Value *" at bounding box center [1329, 245] width 394 height 30
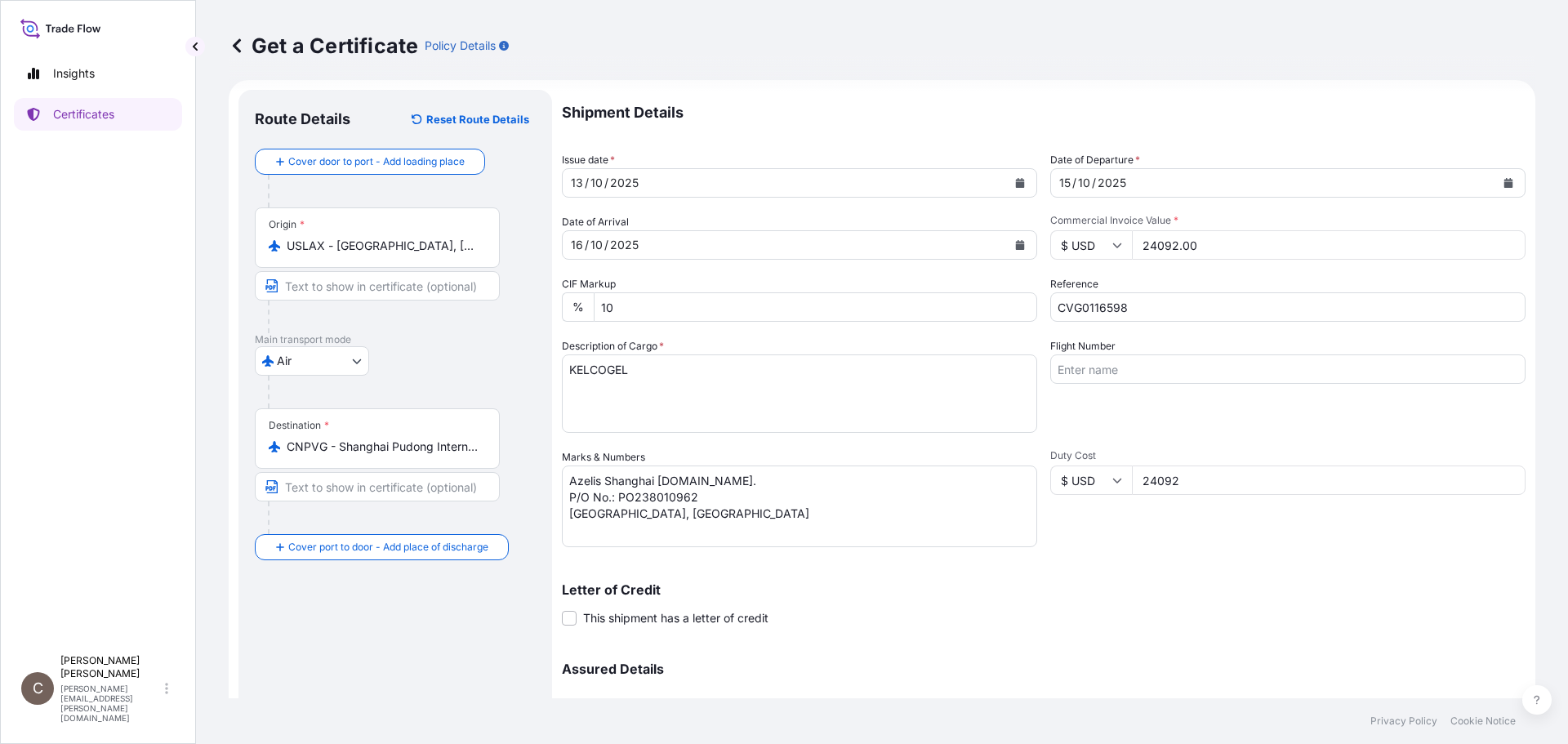
type input "24092.00"
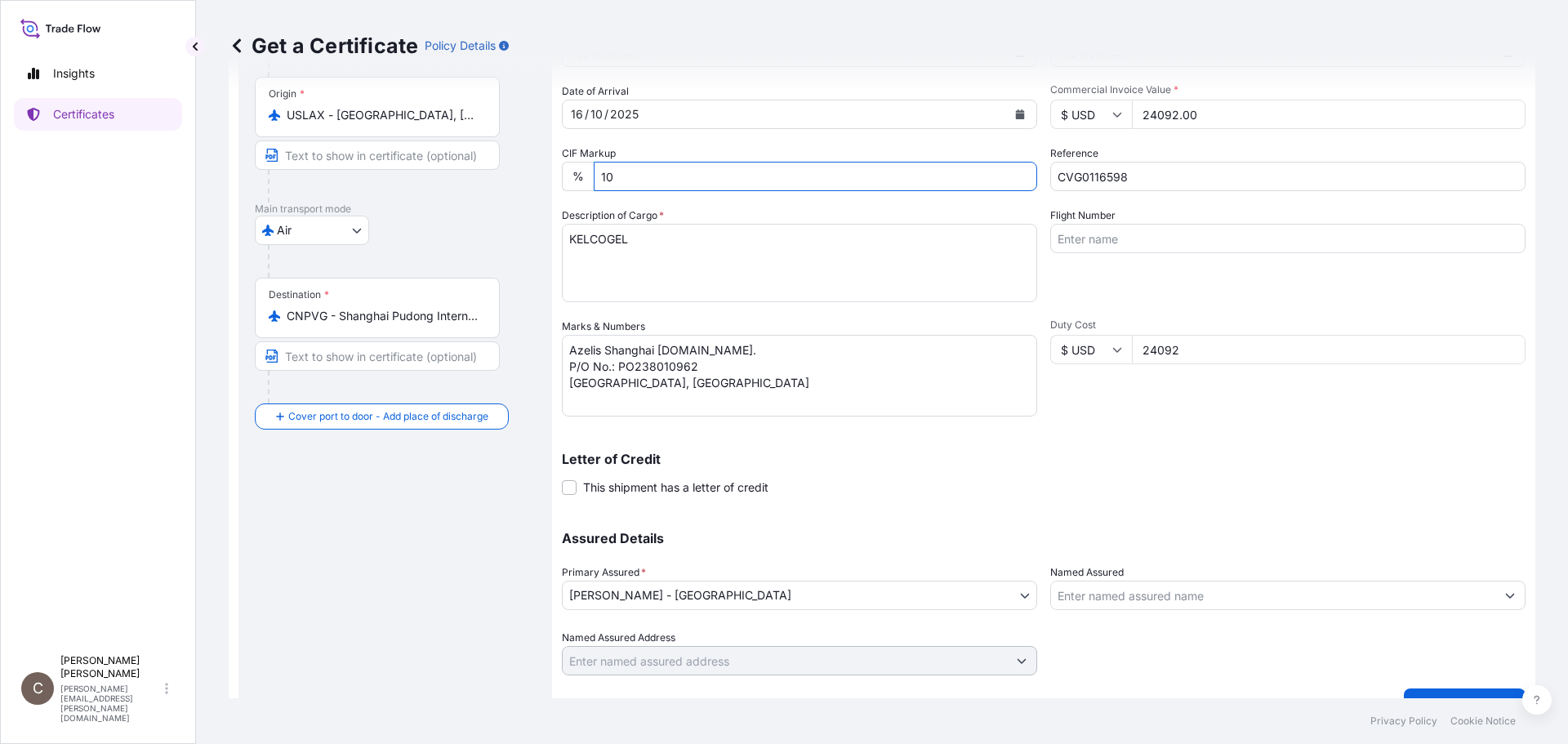
scroll to position [175, 0]
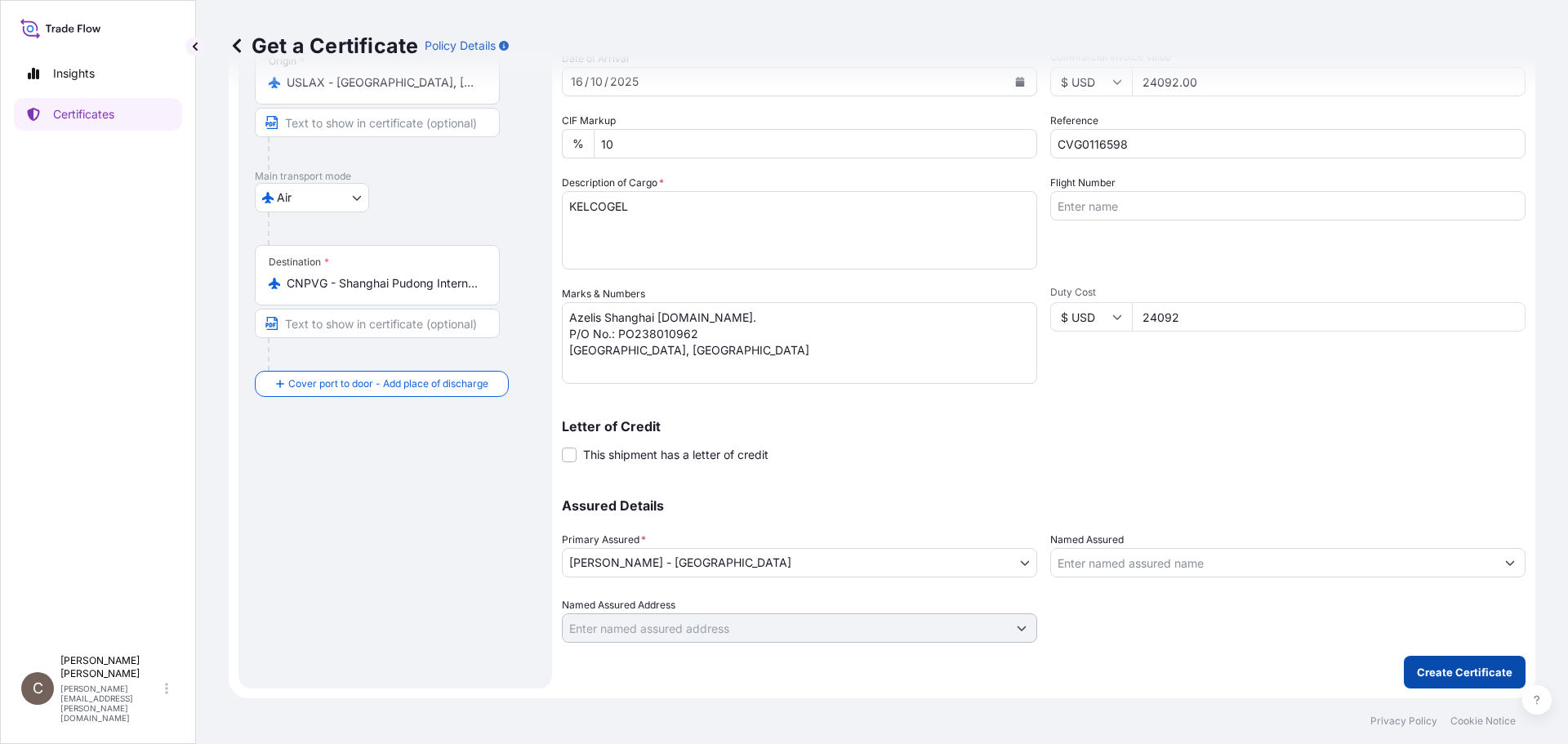
click at [1444, 666] on p "Create Certificate" at bounding box center [1464, 672] width 95 height 17
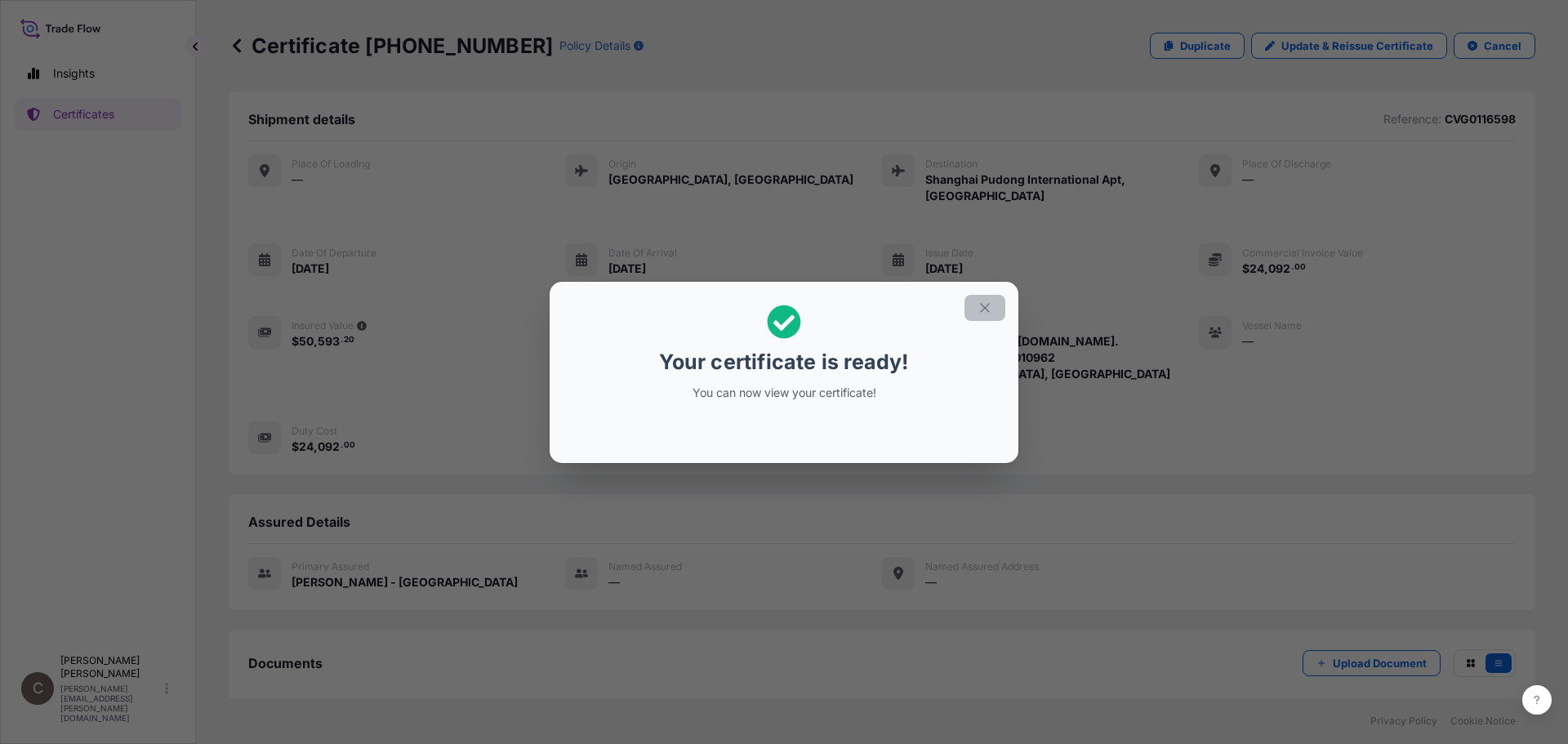
click at [987, 311] on icon "button" at bounding box center [985, 308] width 15 height 15
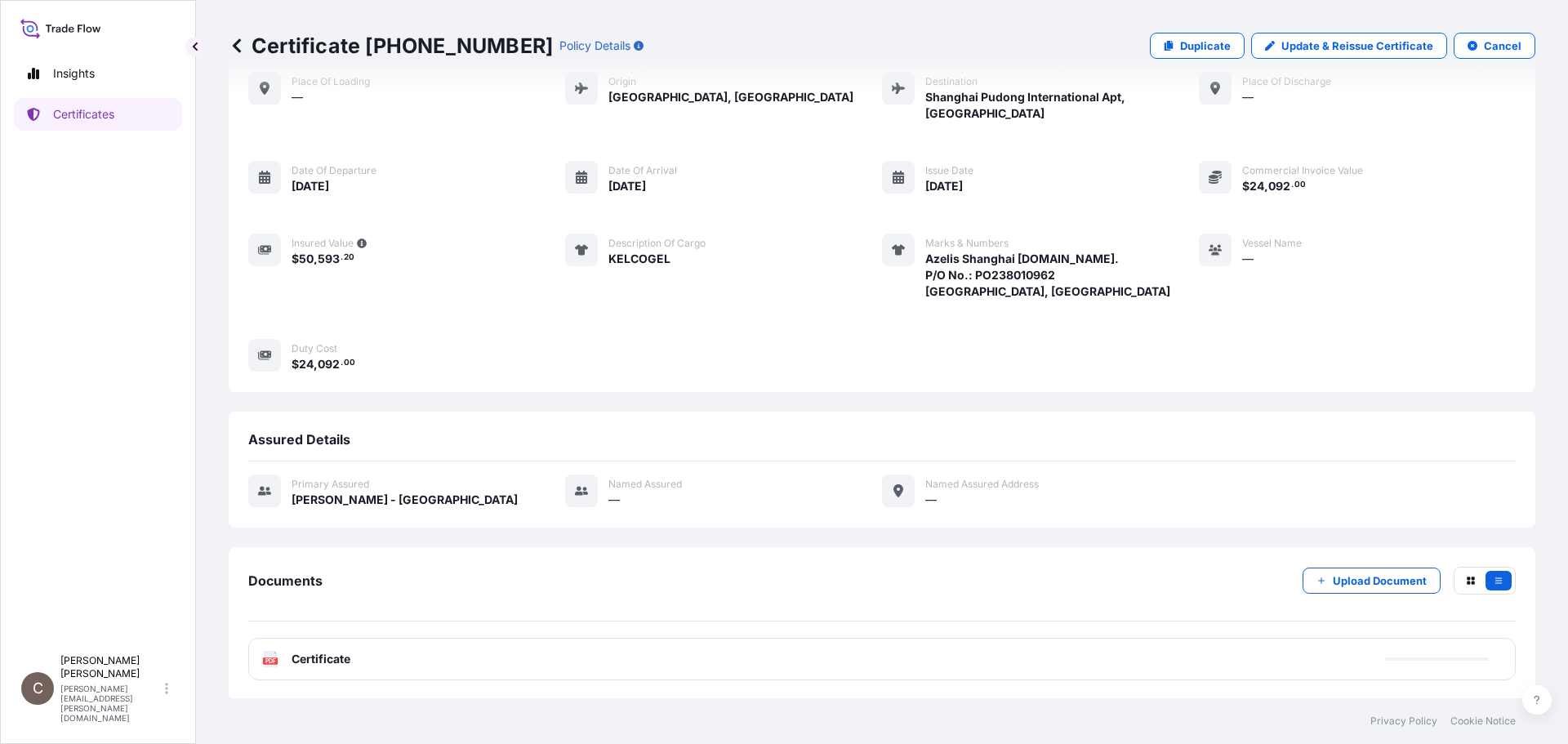
scroll to position [84, 0]
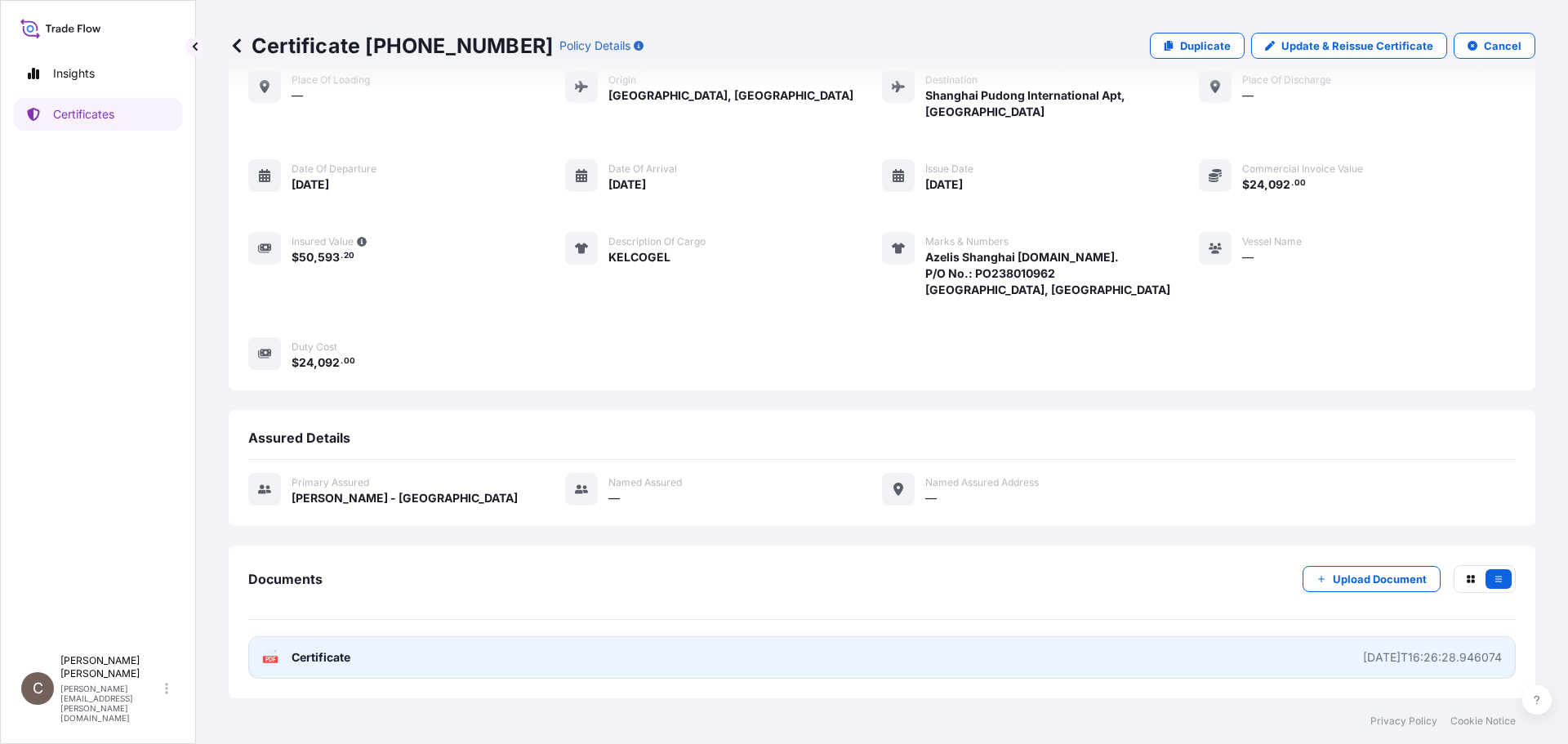
click at [1409, 654] on div "[DATE]T16:26:28.946074" at bounding box center [1432, 657] width 139 height 17
